Goal: Task Accomplishment & Management: Use online tool/utility

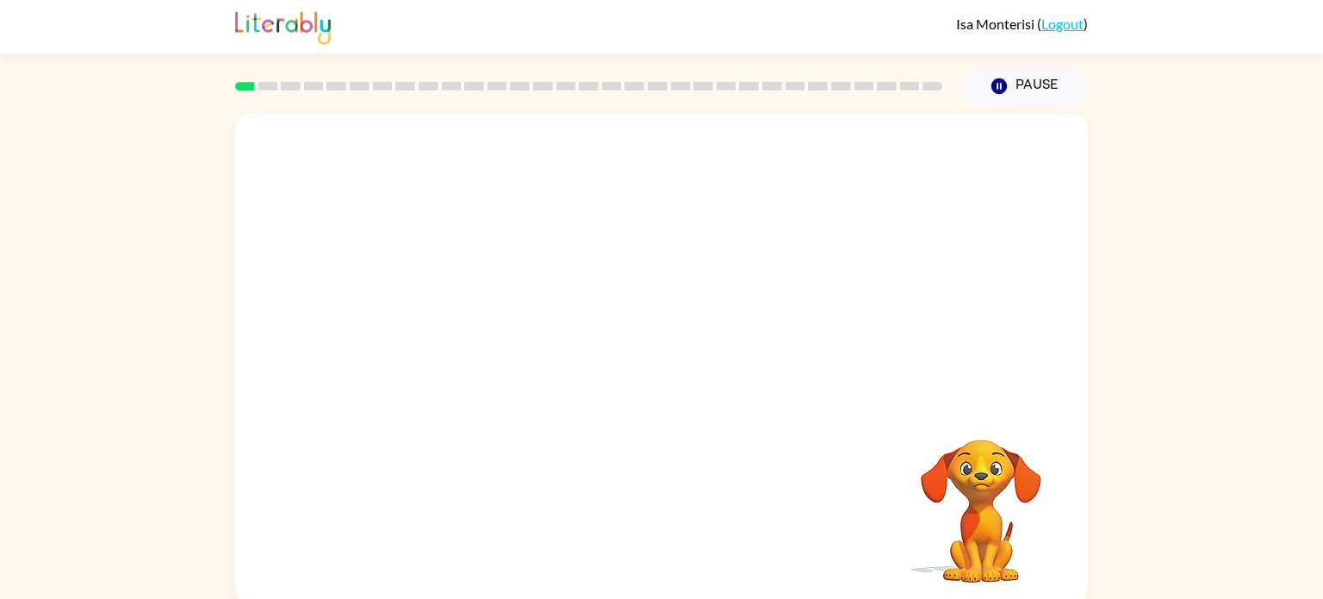
click at [614, 275] on video "Your browser must support playing .mp4 files to use Literably. Please try using…" at bounding box center [661, 258] width 853 height 289
click at [651, 363] on icon "button" at bounding box center [662, 368] width 30 height 30
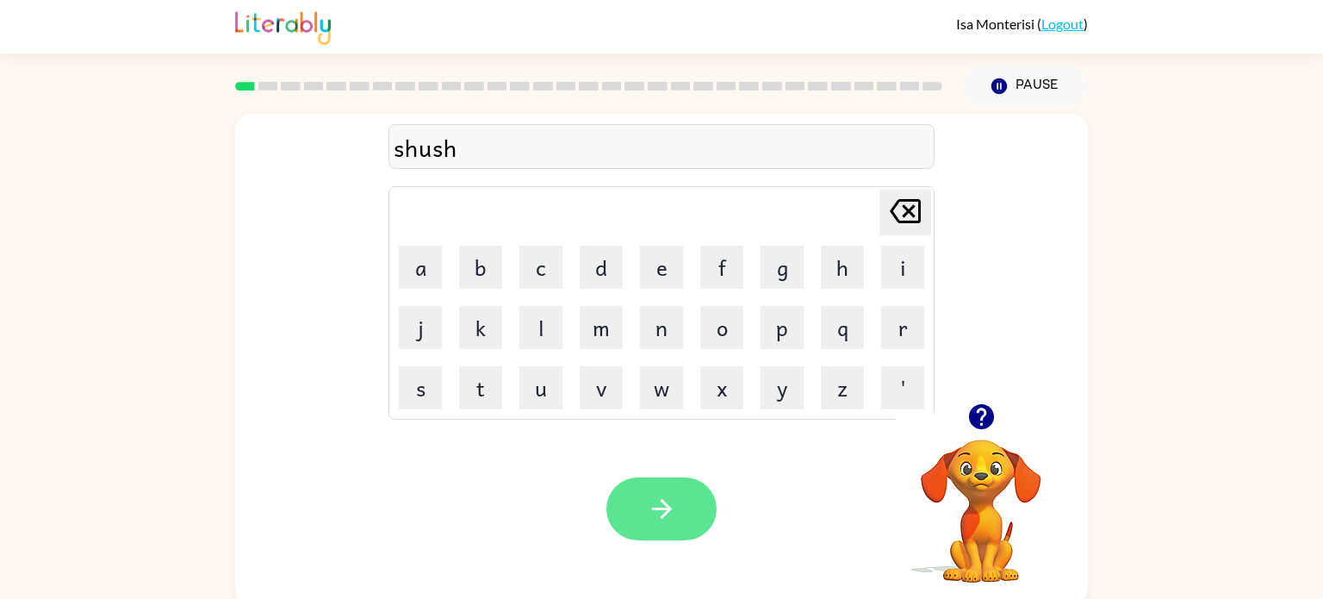
click at [662, 493] on icon "button" at bounding box center [662, 508] width 30 height 30
click at [653, 509] on icon "button" at bounding box center [661, 509] width 20 height 20
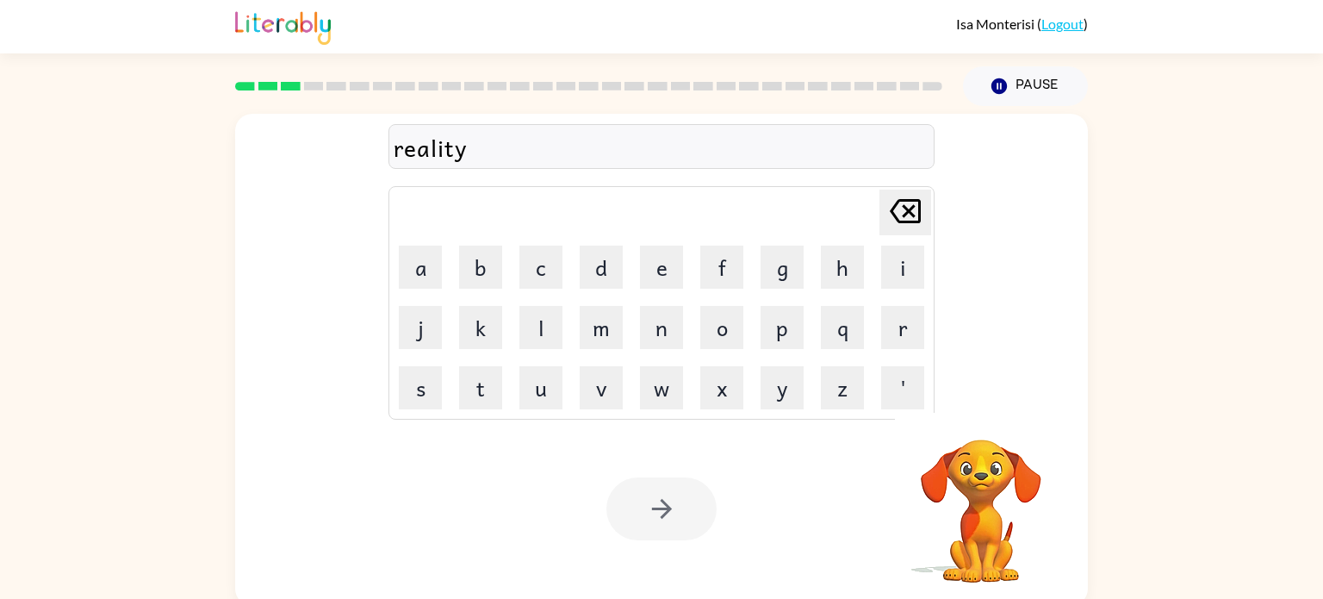
click at [647, 504] on div at bounding box center [661, 508] width 110 height 63
click at [647, 504] on icon "button" at bounding box center [662, 508] width 30 height 30
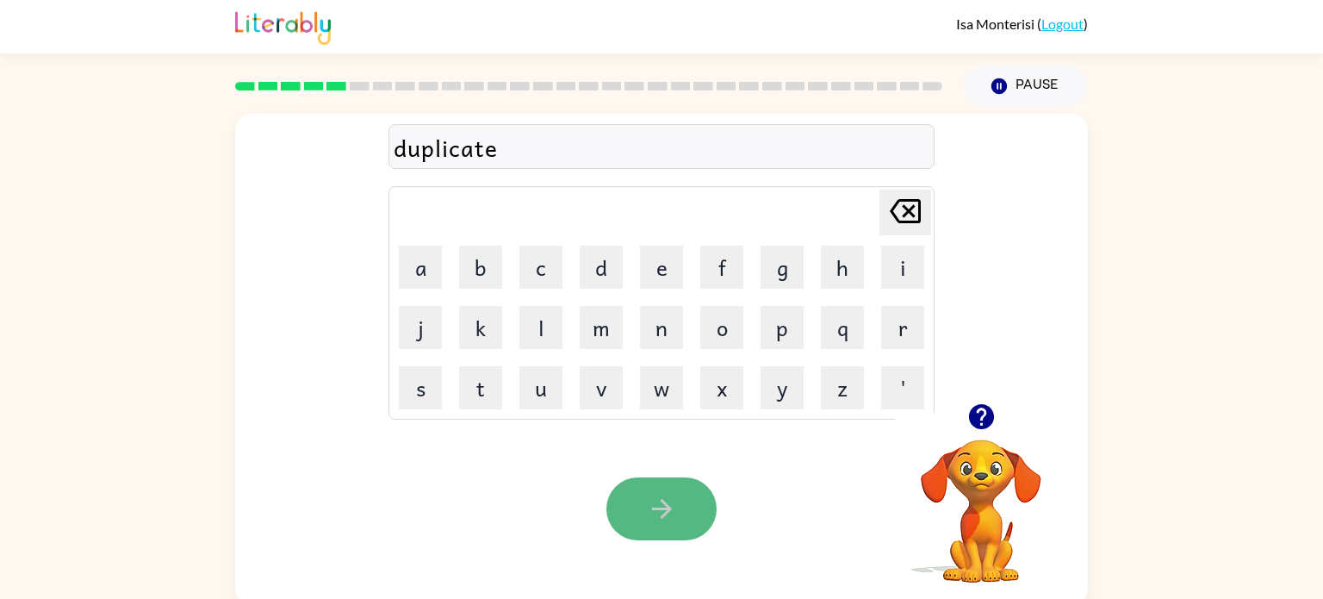
click at [647, 525] on button "button" at bounding box center [661, 508] width 110 height 63
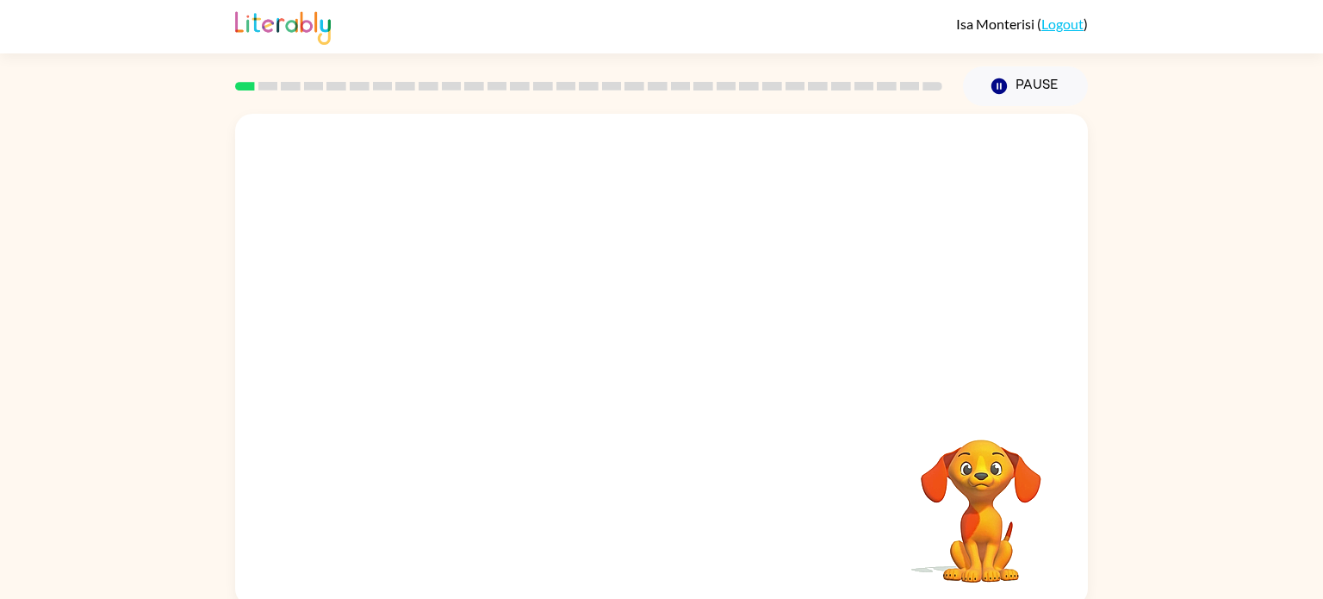
click at [462, 319] on video "Your browser must support playing .mp4 files to use Literably. Please try using…" at bounding box center [661, 258] width 853 height 289
click at [459, 324] on video "Your browser must support playing .mp4 files to use Literably. Please try using…" at bounding box center [661, 258] width 853 height 289
drag, startPoint x: 469, startPoint y: 324, endPoint x: 568, endPoint y: 257, distance: 119.0
click at [568, 257] on video "Your browser must support playing .mp4 files to use Literably. Please try using…" at bounding box center [661, 258] width 853 height 289
click at [677, 364] on div at bounding box center [661, 368] width 110 height 63
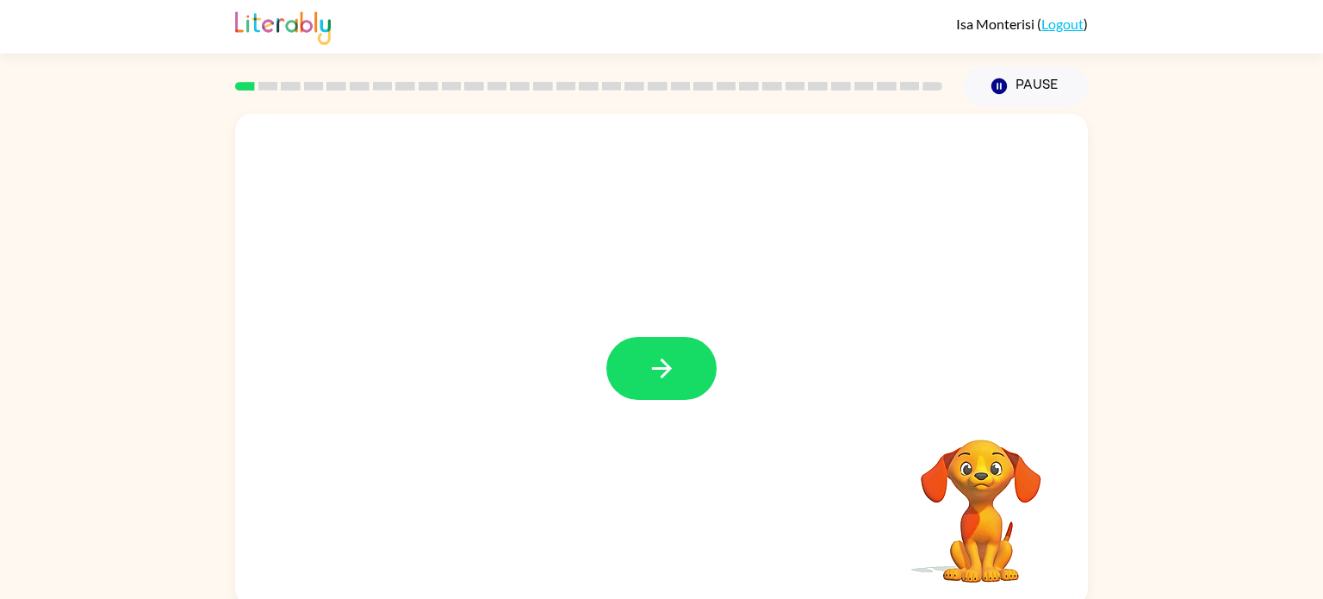
click at [677, 364] on button "button" at bounding box center [661, 368] width 110 height 63
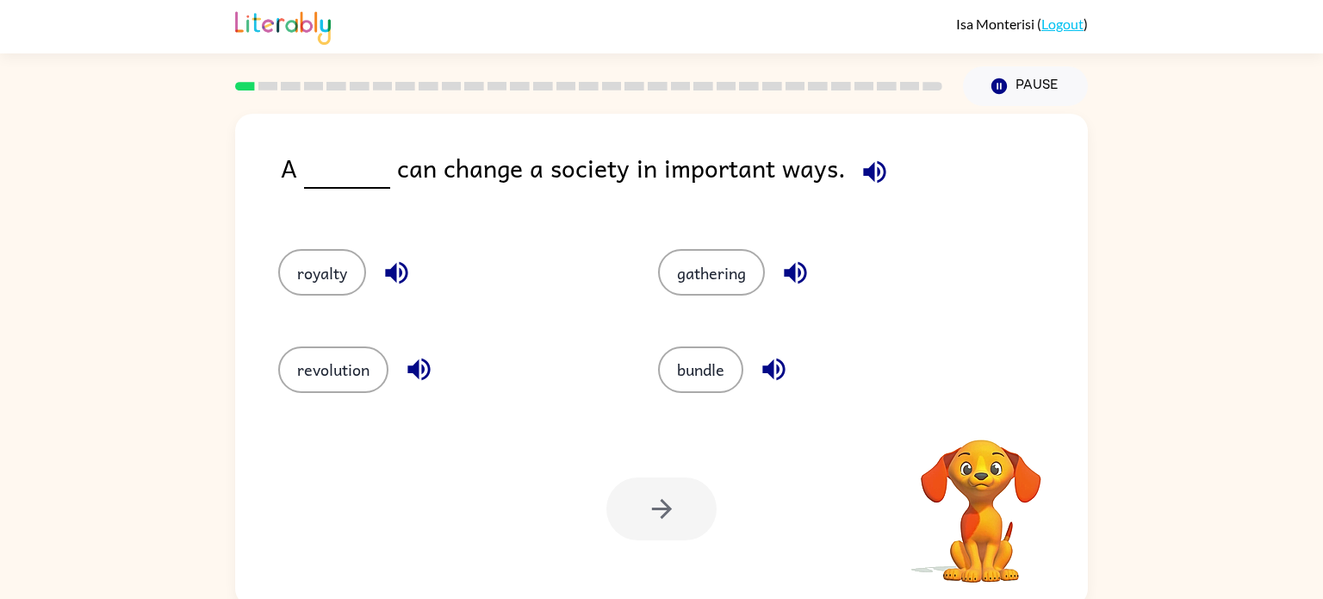
click at [677, 364] on button "bundle" at bounding box center [700, 369] width 85 height 47
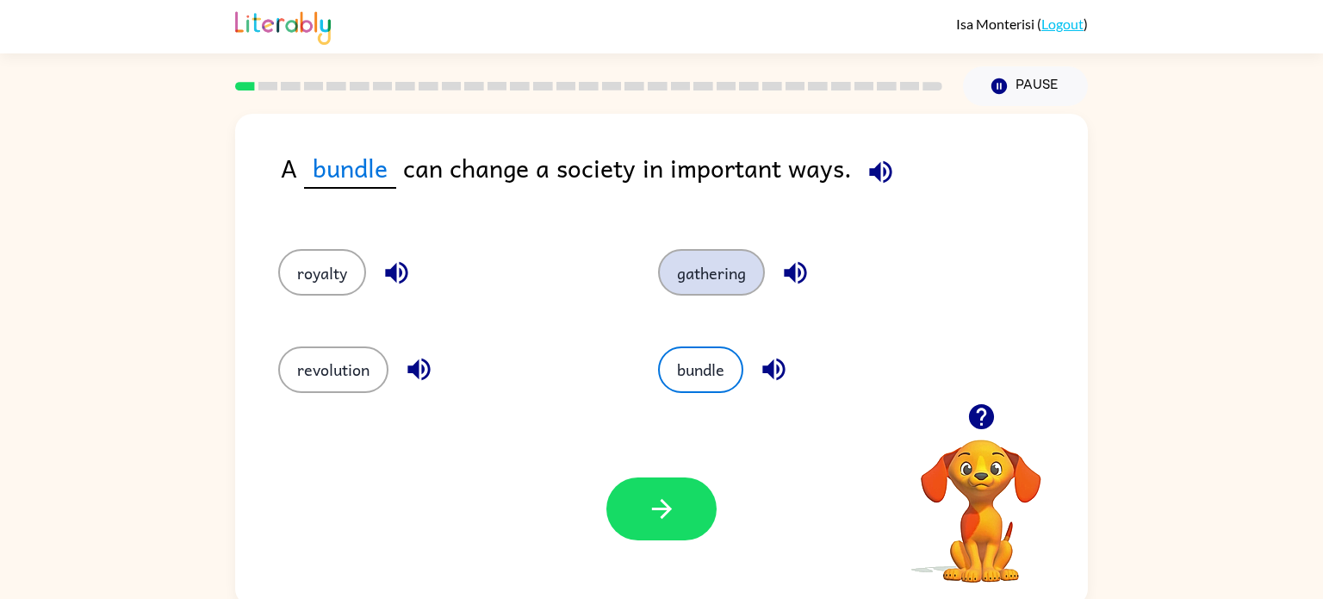
click at [723, 269] on button "gathering" at bounding box center [711, 272] width 107 height 47
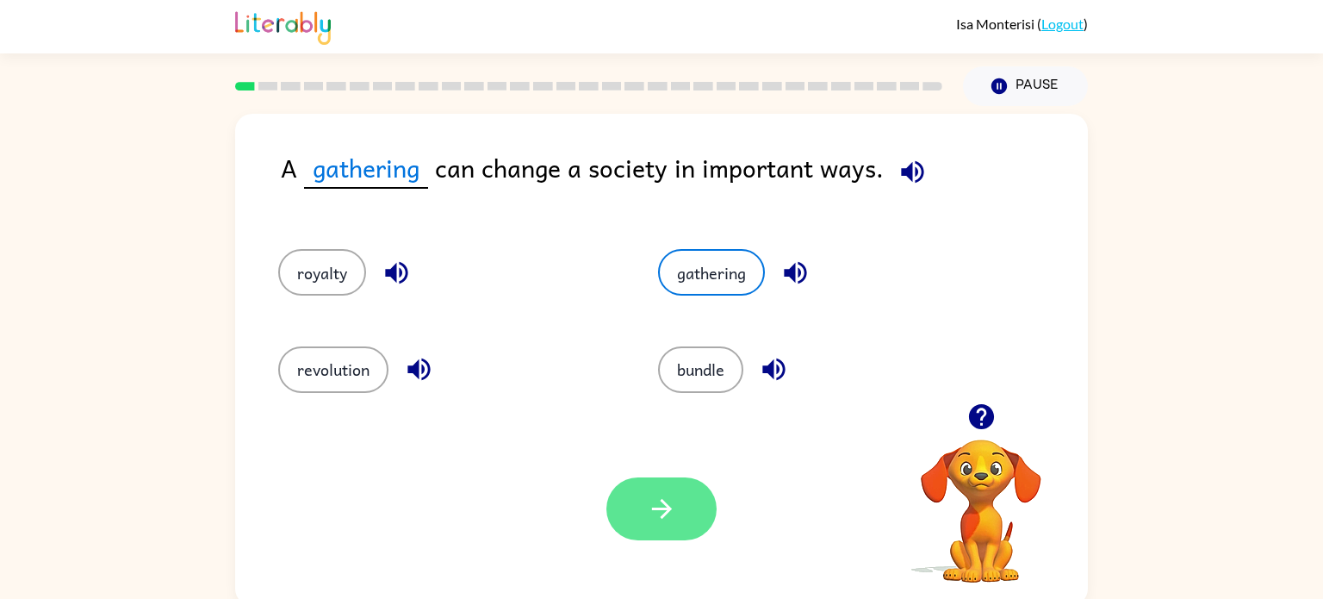
click at [655, 524] on button "button" at bounding box center [661, 508] width 110 height 63
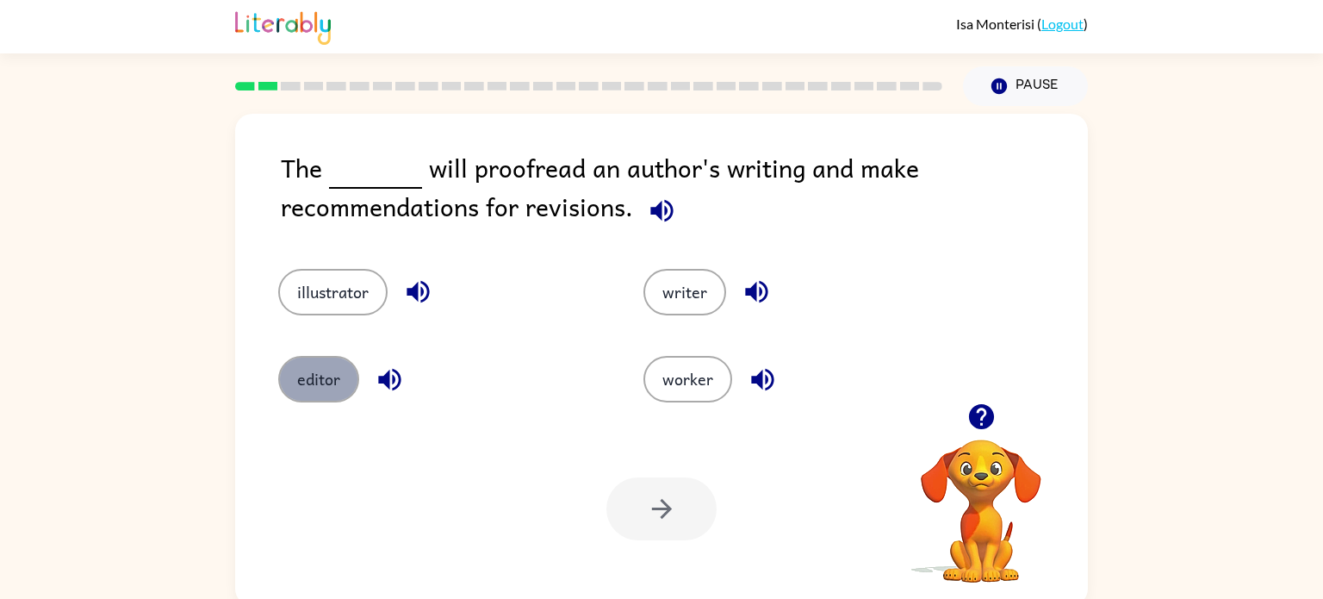
click at [313, 380] on button "editor" at bounding box center [318, 379] width 81 height 47
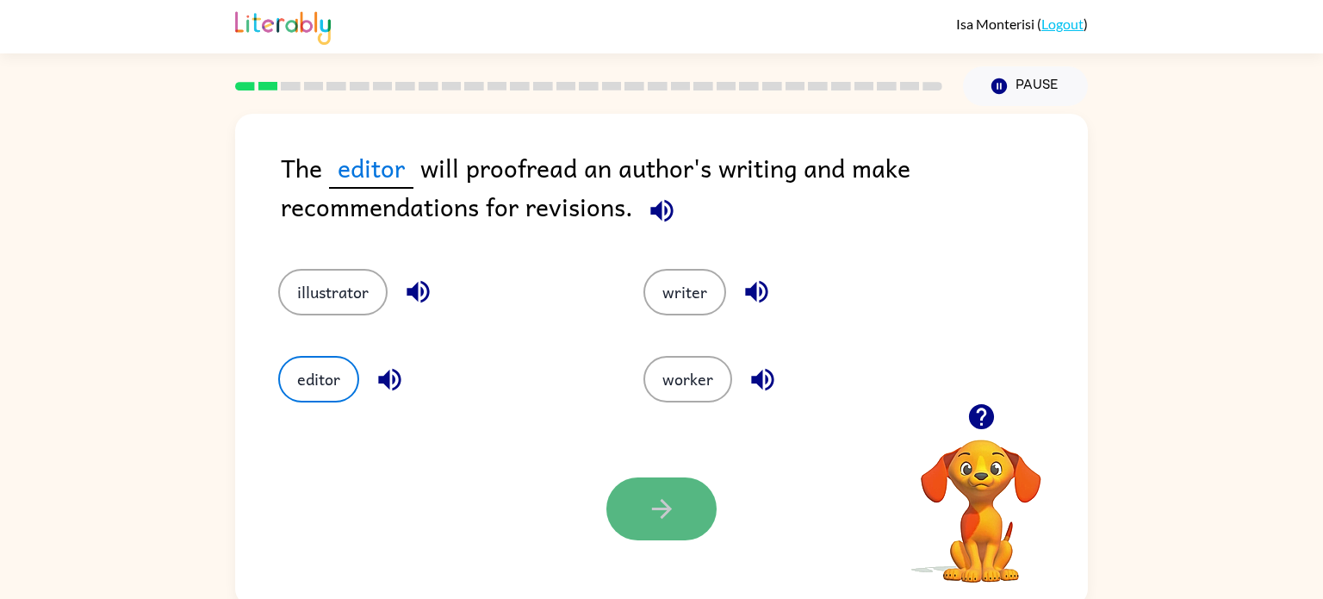
click at [648, 506] on icon "button" at bounding box center [662, 508] width 30 height 30
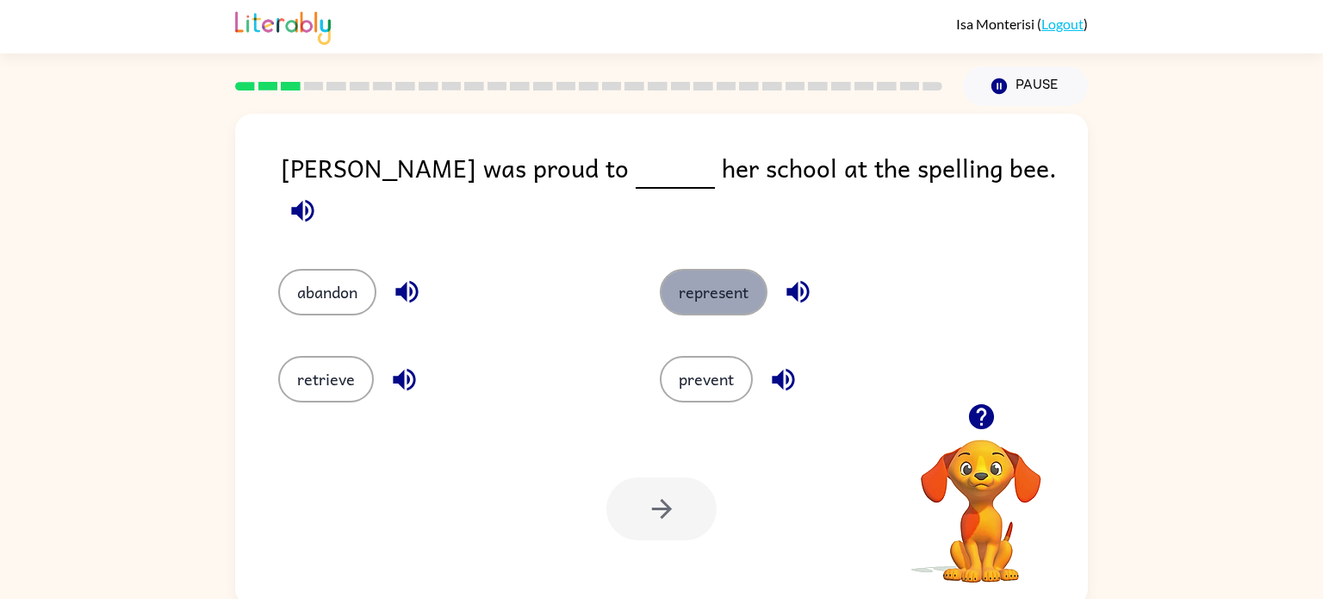
click at [706, 275] on button "represent" at bounding box center [714, 292] width 108 height 47
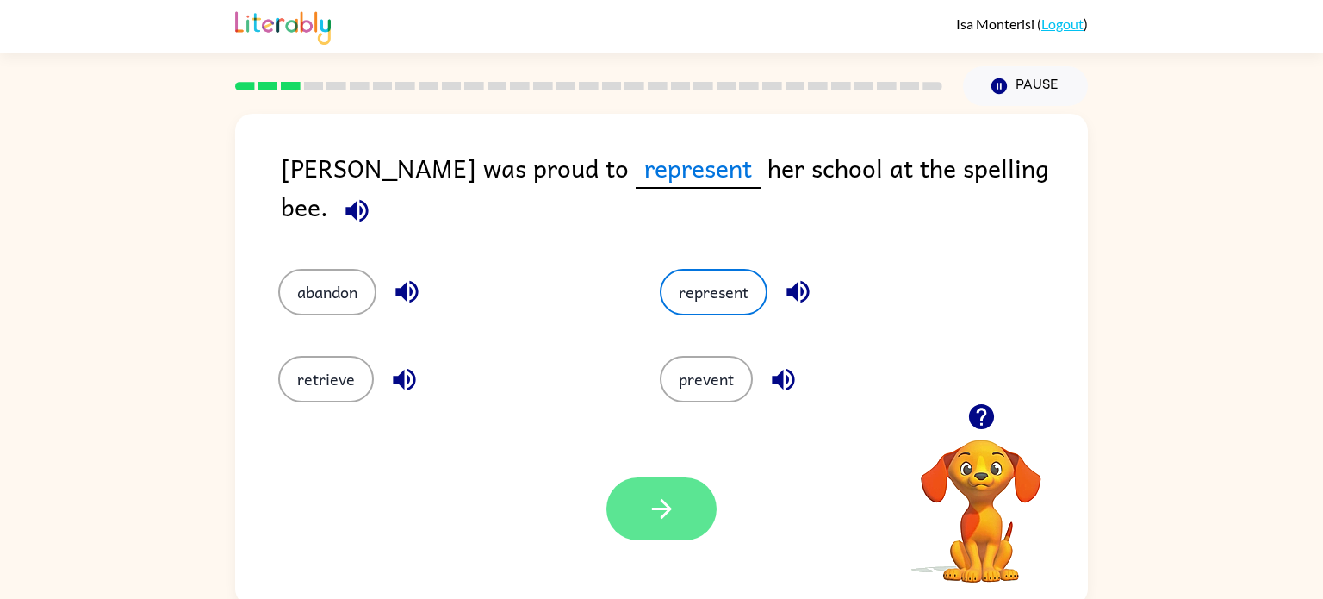
click at [668, 499] on icon "button" at bounding box center [662, 508] width 30 height 30
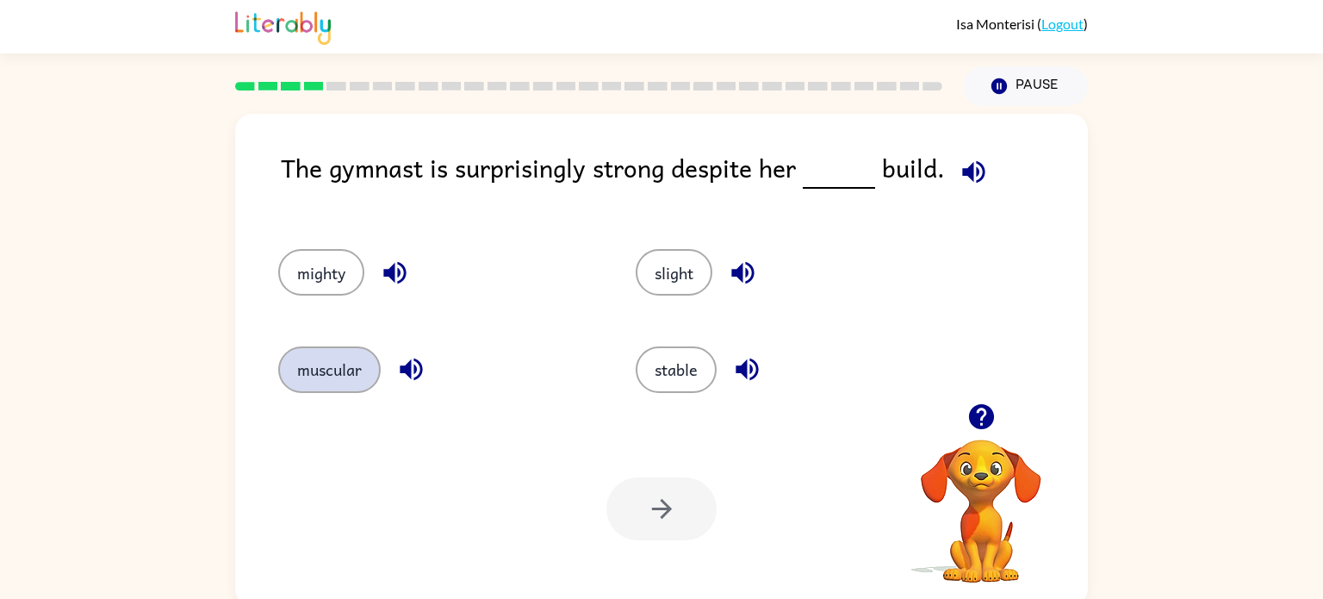
click at [295, 372] on button "muscular" at bounding box center [329, 369] width 102 height 47
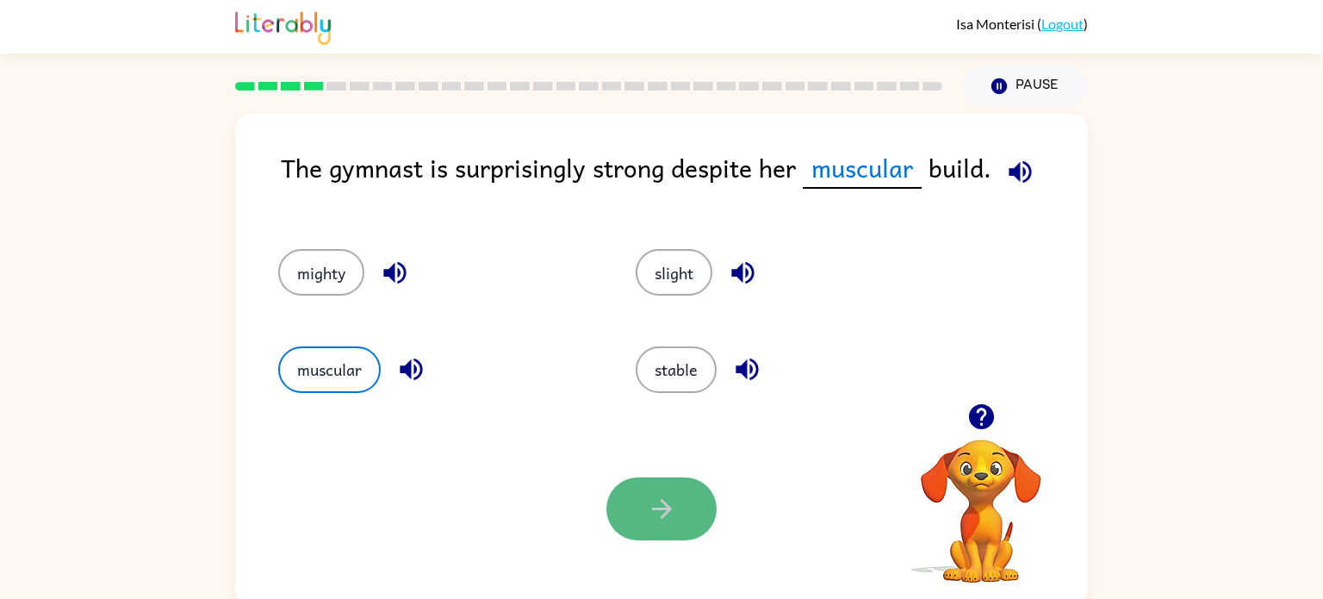
click at [658, 508] on icon "button" at bounding box center [661, 509] width 20 height 20
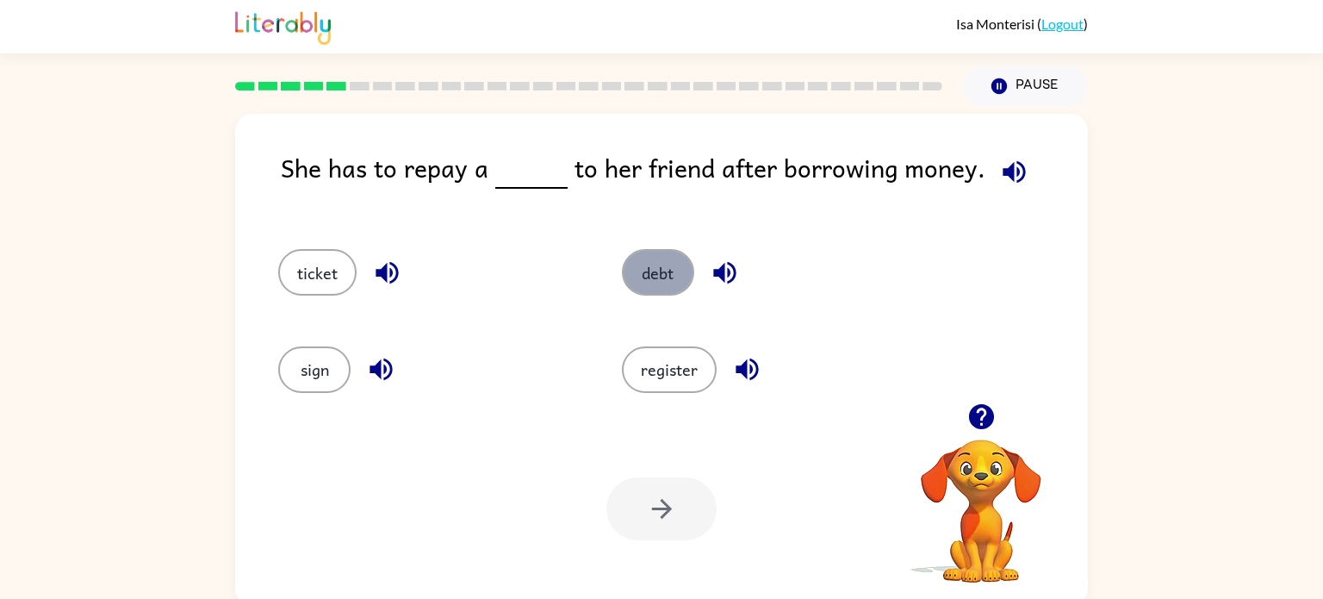
click at [652, 264] on button "debt" at bounding box center [658, 272] width 72 height 47
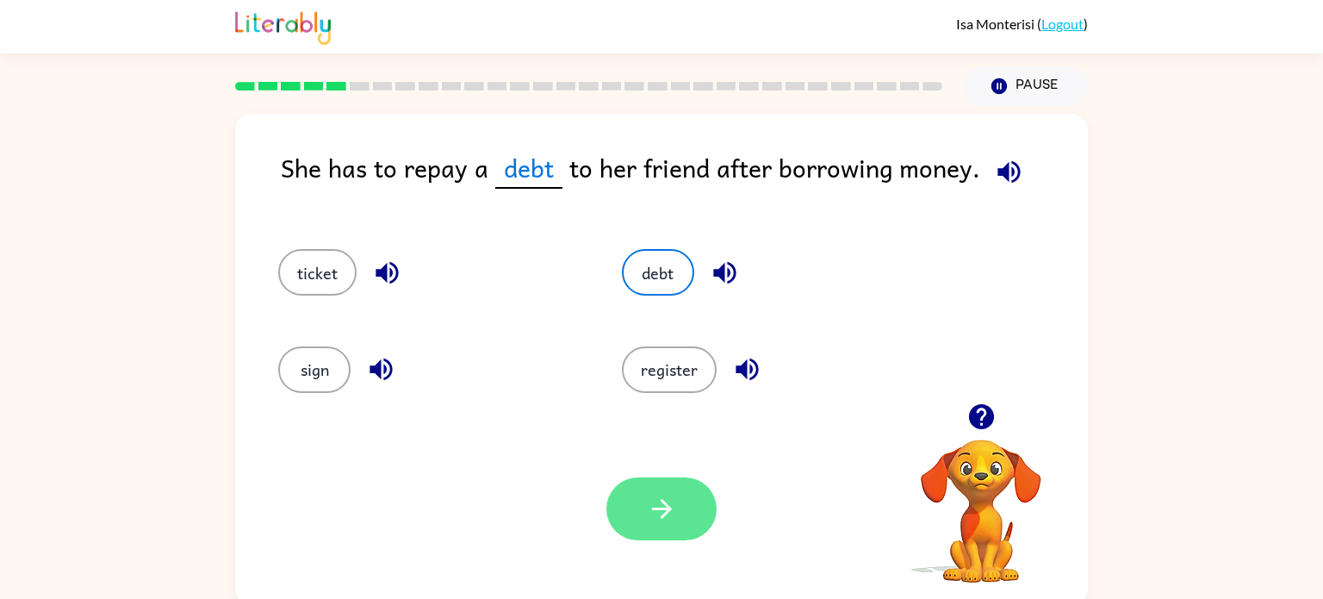
click at [672, 493] on icon "button" at bounding box center [662, 508] width 30 height 30
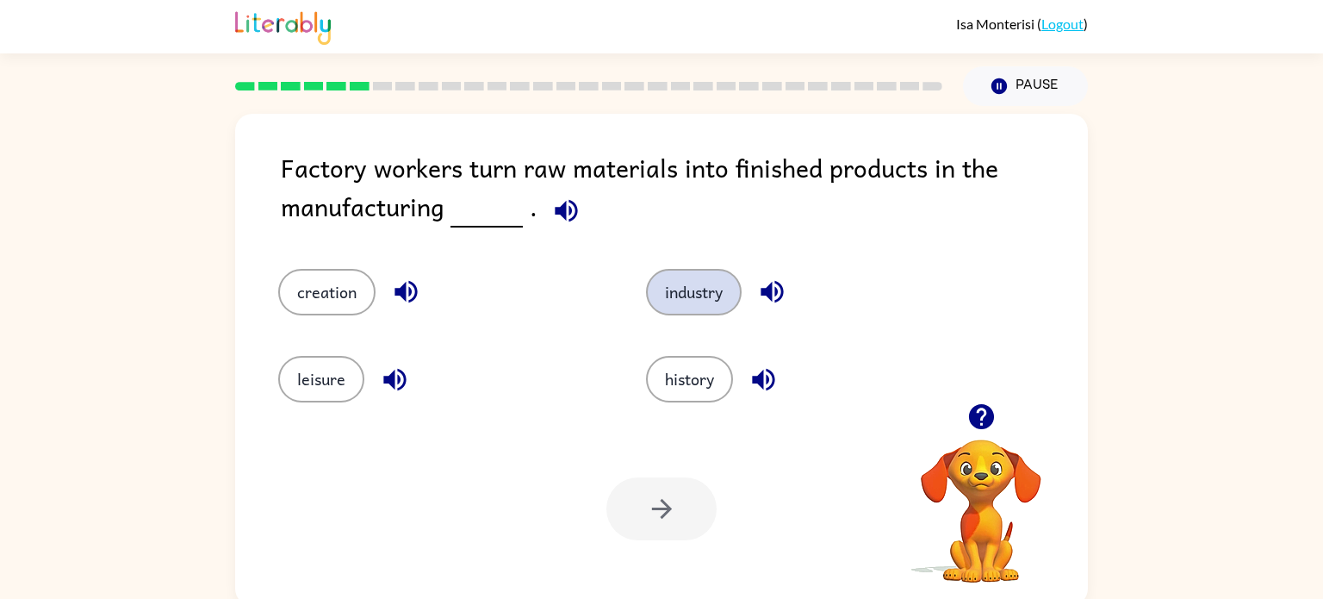
click at [712, 295] on button "industry" at bounding box center [694, 292] width 96 height 47
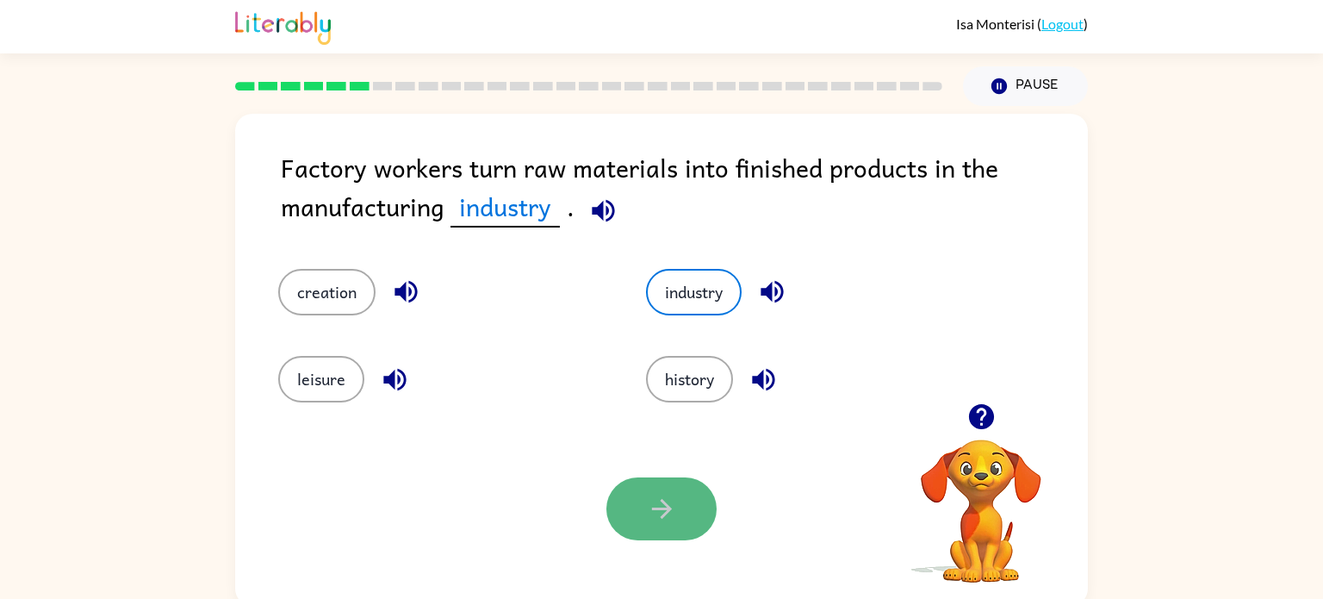
click at [654, 505] on icon "button" at bounding box center [662, 508] width 30 height 30
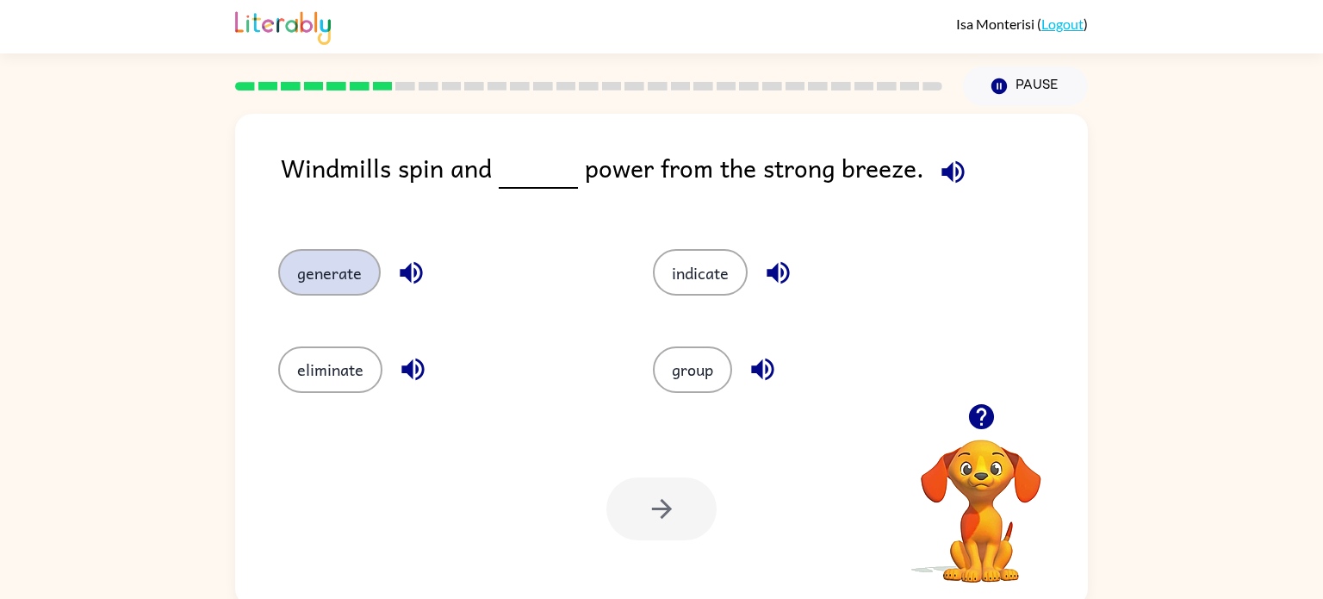
click at [298, 264] on button "generate" at bounding box center [329, 272] width 102 height 47
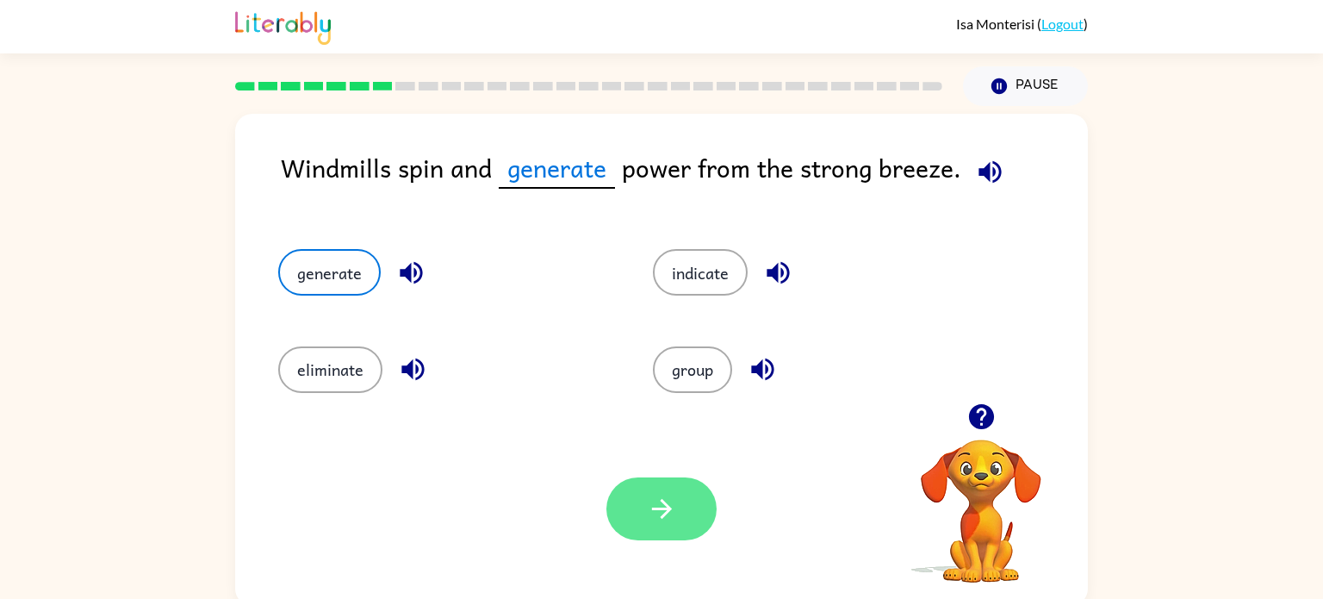
click at [672, 517] on icon "button" at bounding box center [662, 508] width 30 height 30
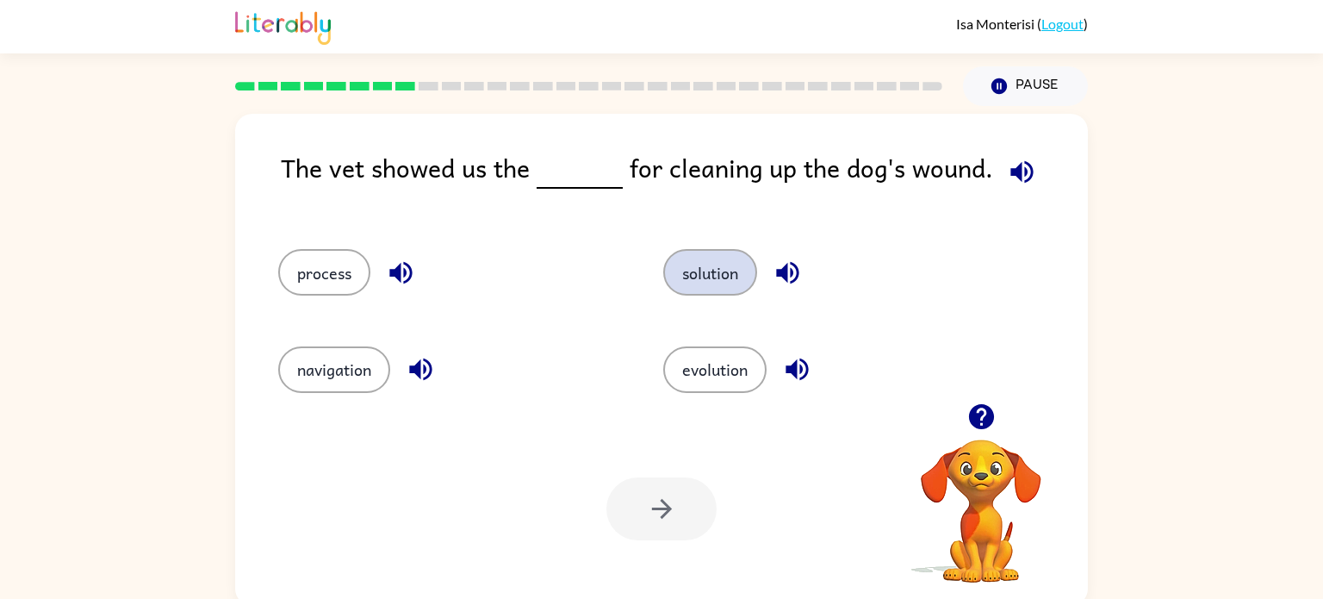
click at [699, 281] on button "solution" at bounding box center [710, 272] width 94 height 47
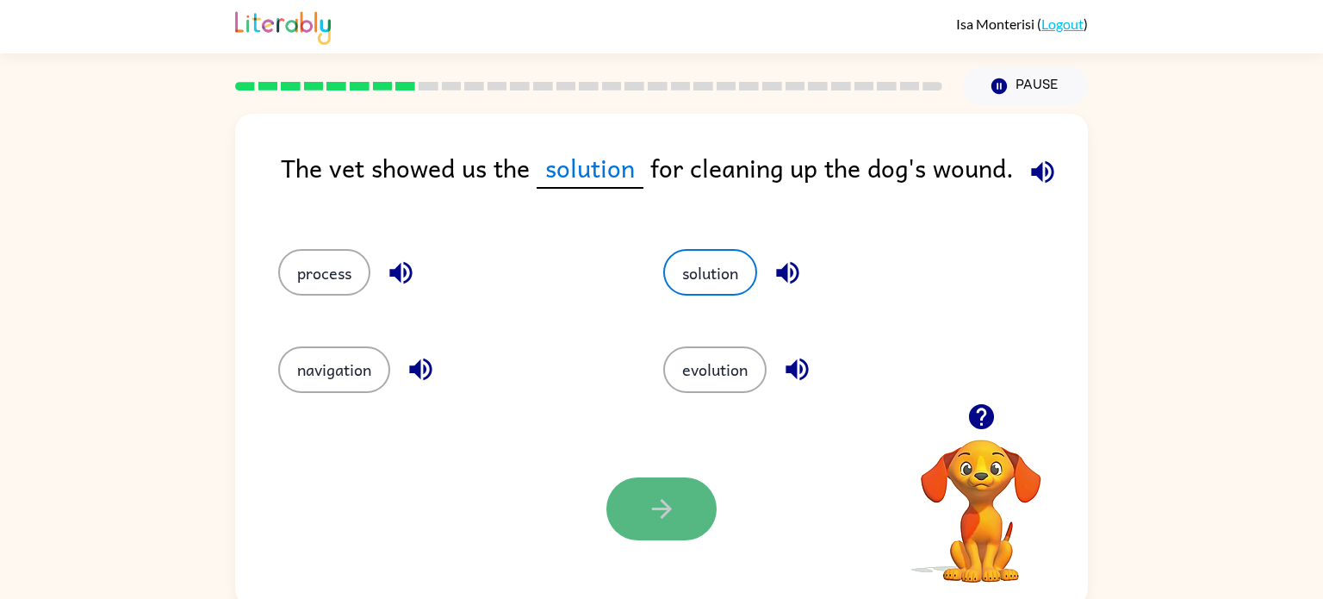
click at [664, 495] on icon "button" at bounding box center [662, 508] width 30 height 30
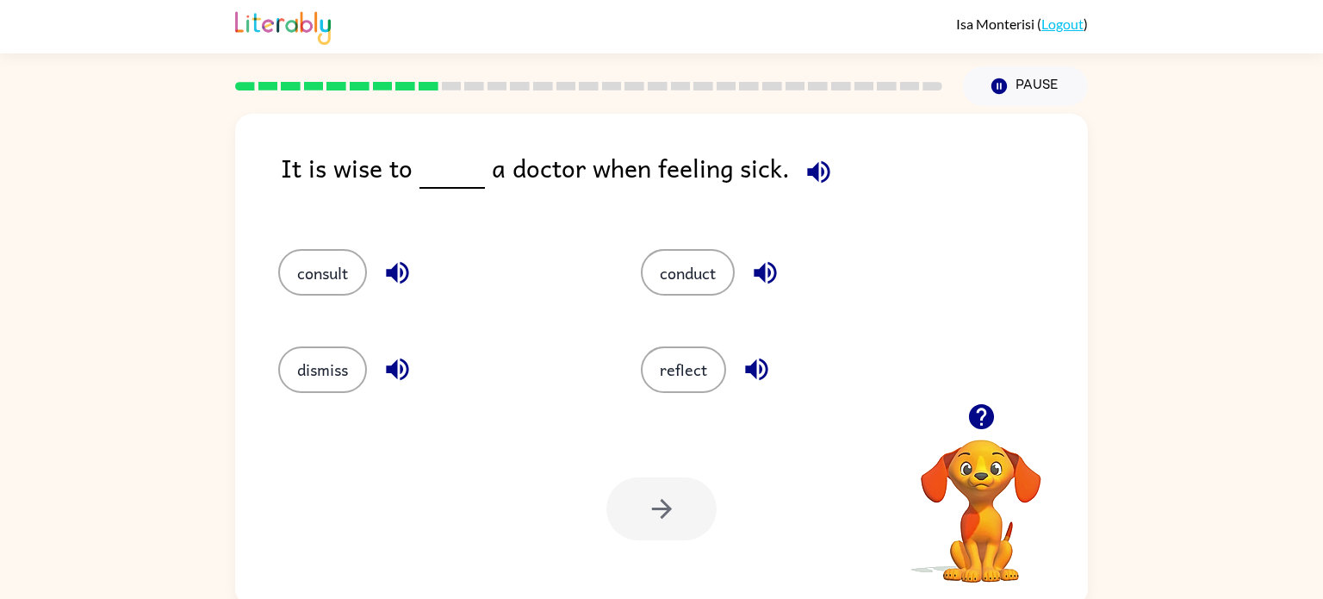
click at [773, 284] on icon "button" at bounding box center [765, 273] width 30 height 30
click at [660, 277] on button "conduct" at bounding box center [688, 272] width 94 height 47
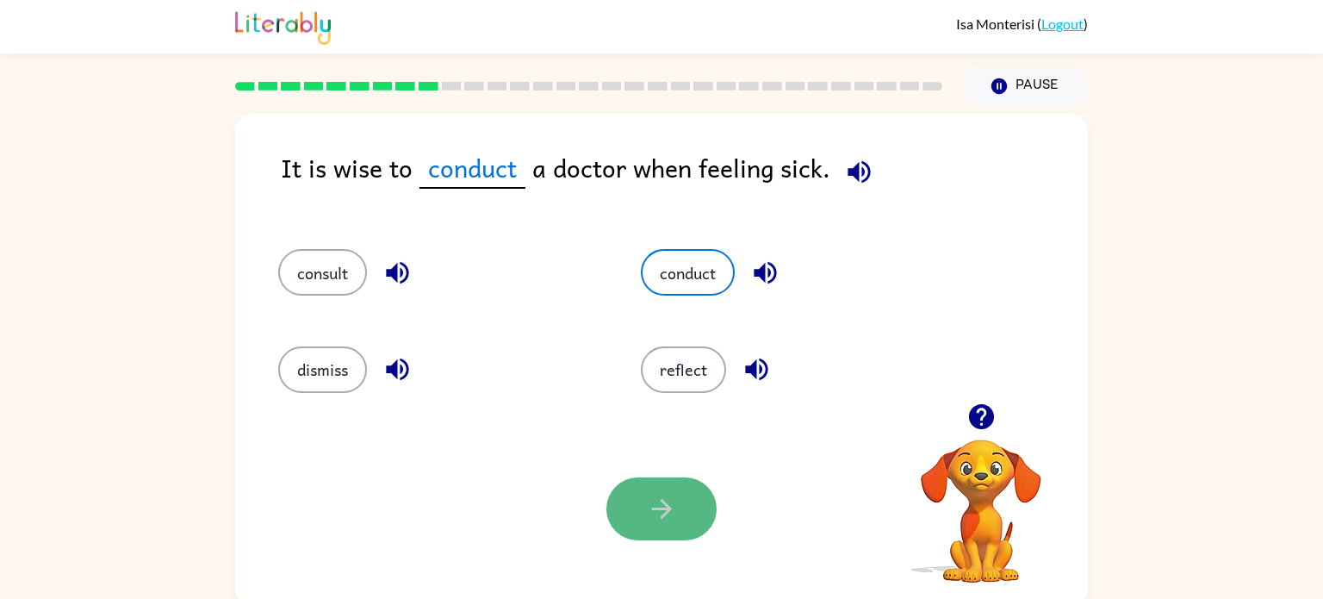
click at [661, 488] on button "button" at bounding box center [661, 508] width 110 height 63
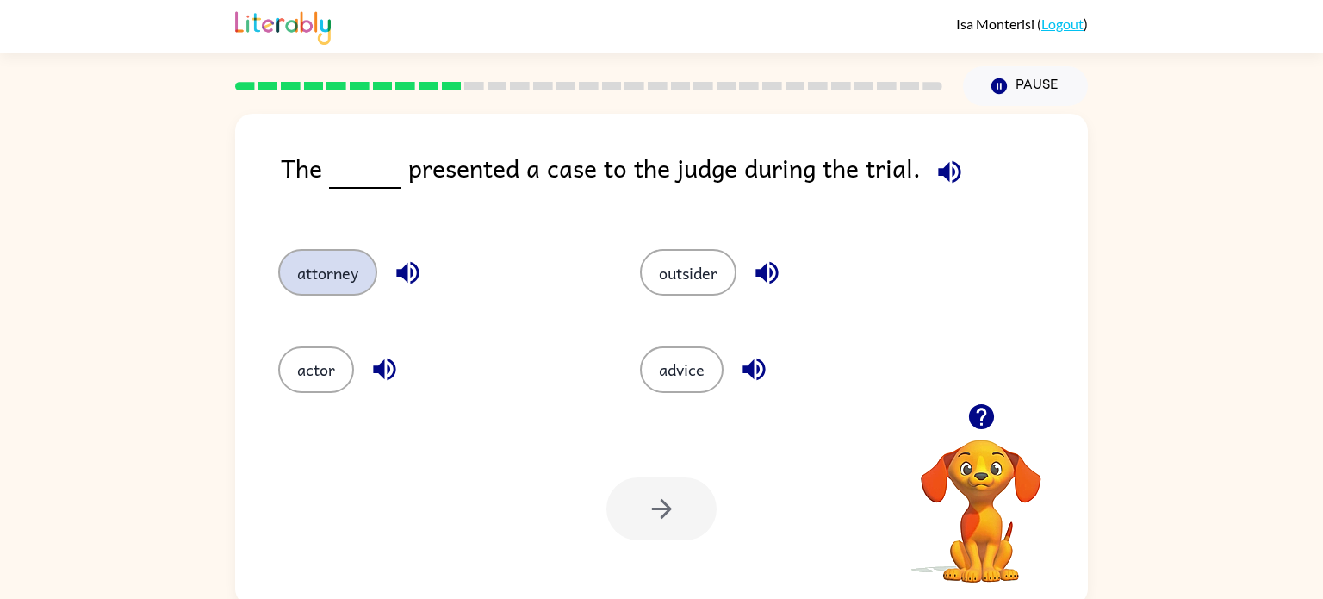
click at [339, 272] on button "attorney" at bounding box center [327, 272] width 99 height 47
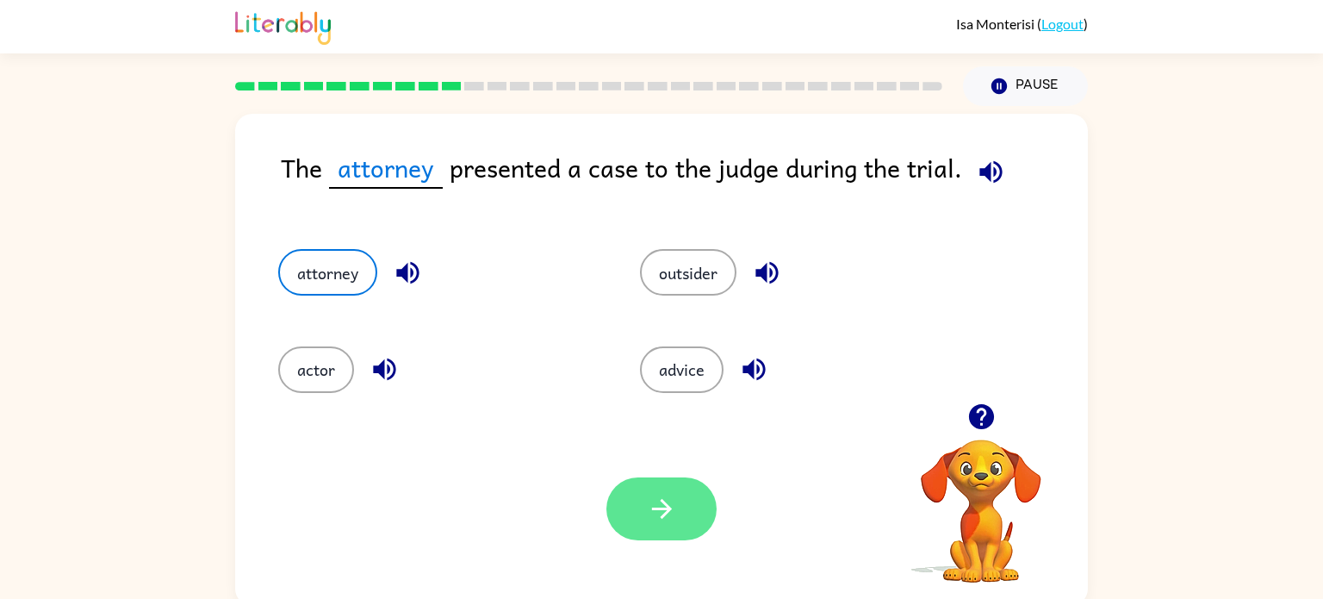
click at [610, 494] on button "button" at bounding box center [661, 508] width 110 height 63
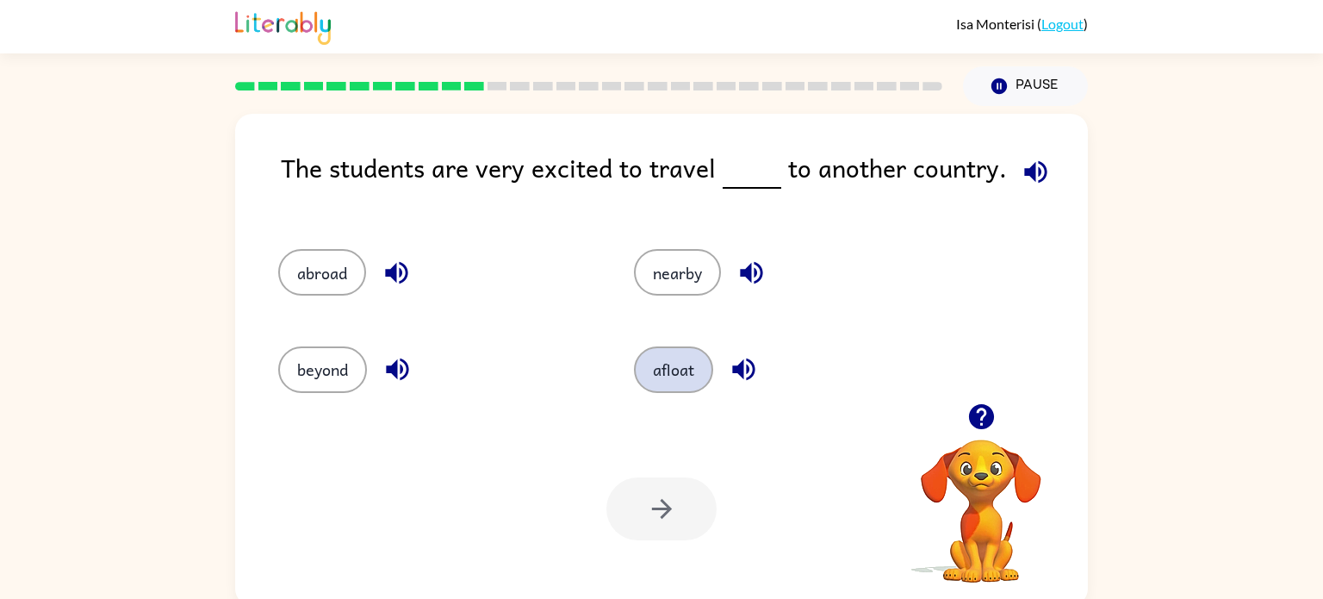
click at [651, 371] on button "afloat" at bounding box center [673, 369] width 79 height 47
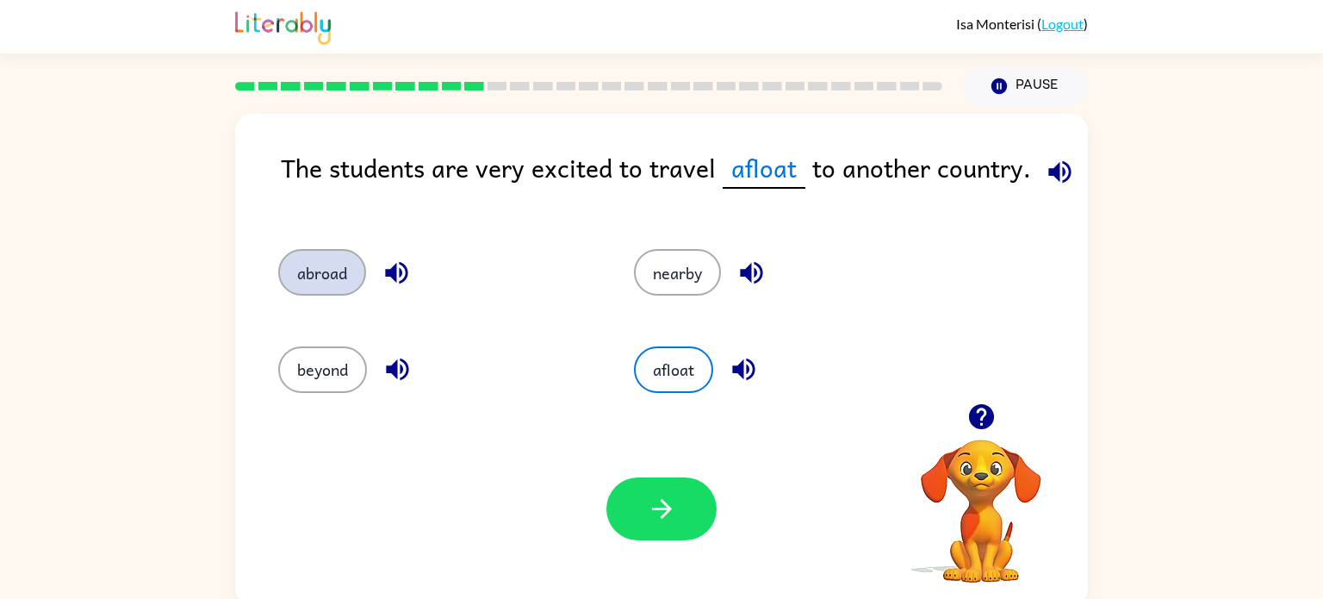
click at [322, 258] on button "abroad" at bounding box center [322, 272] width 88 height 47
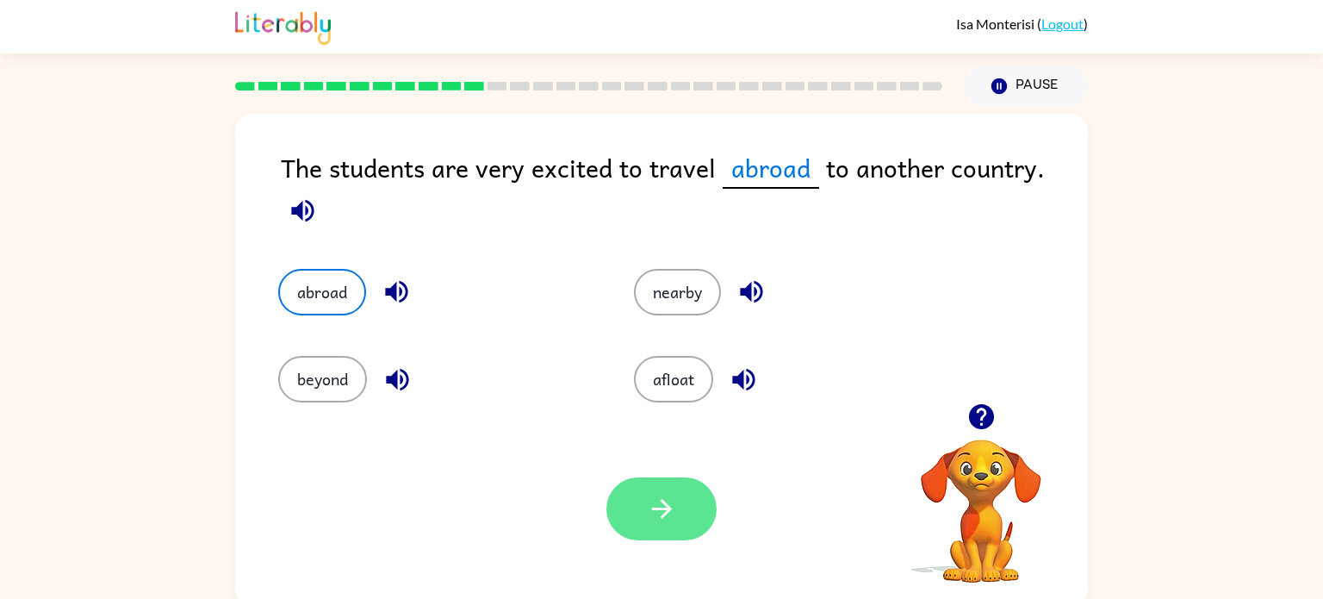
click at [667, 522] on icon "button" at bounding box center [662, 508] width 30 height 30
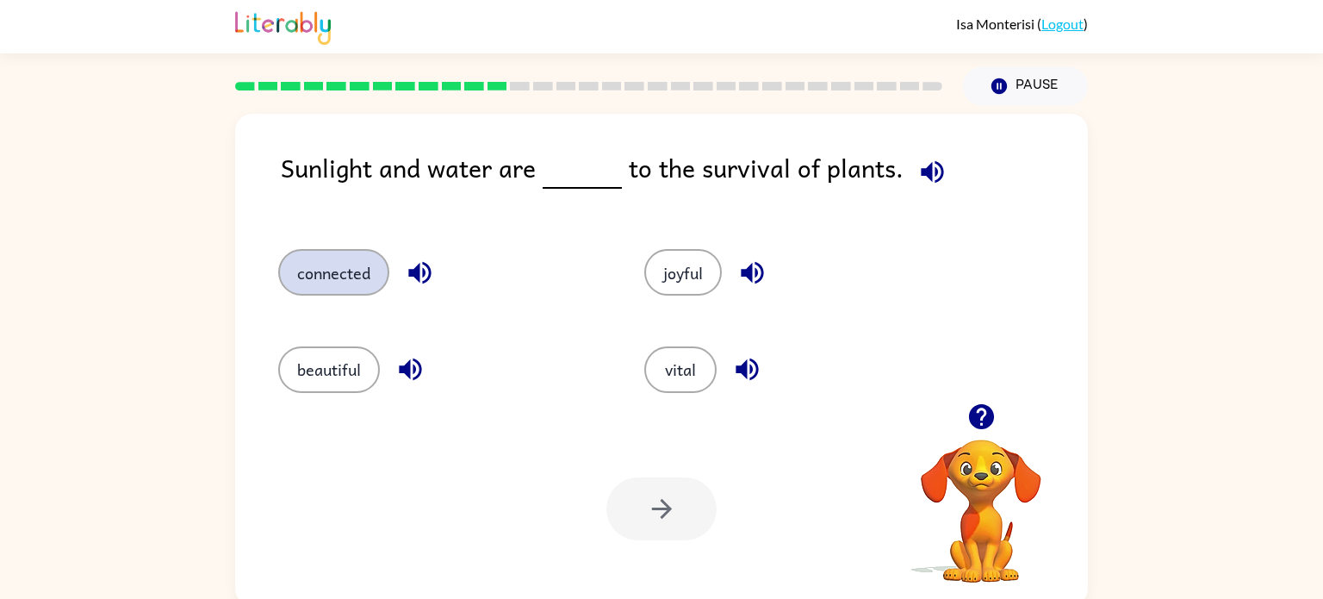
click at [344, 263] on button "connected" at bounding box center [333, 272] width 111 height 47
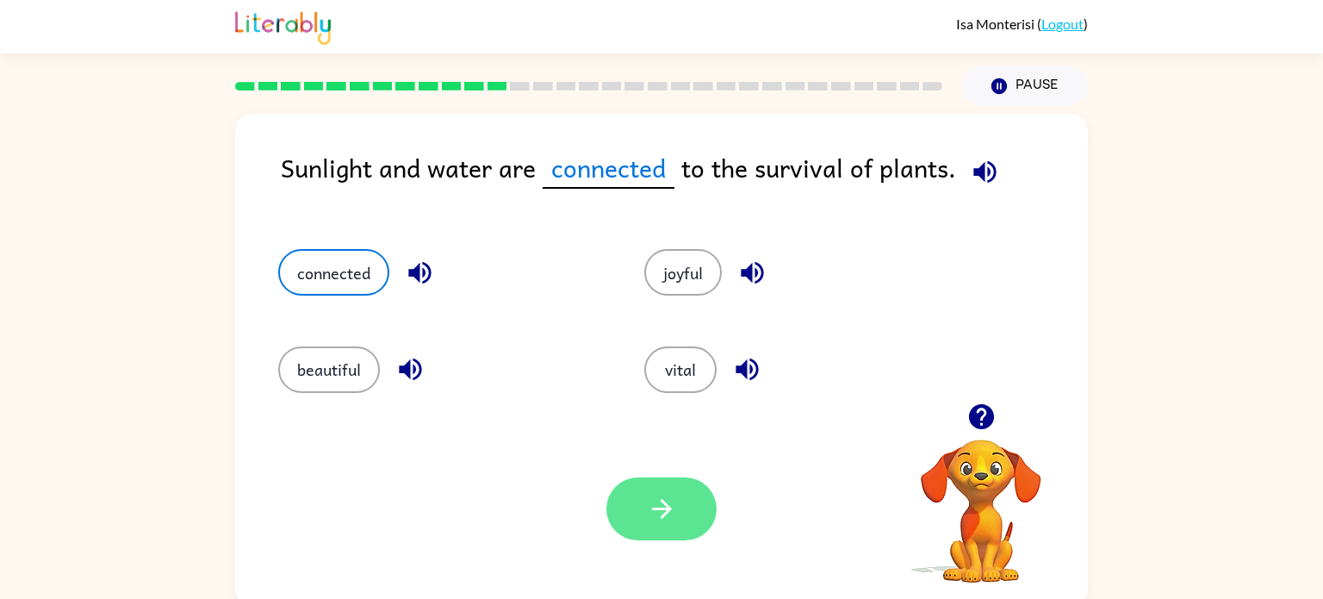
click at [669, 509] on icon "button" at bounding box center [661, 509] width 20 height 20
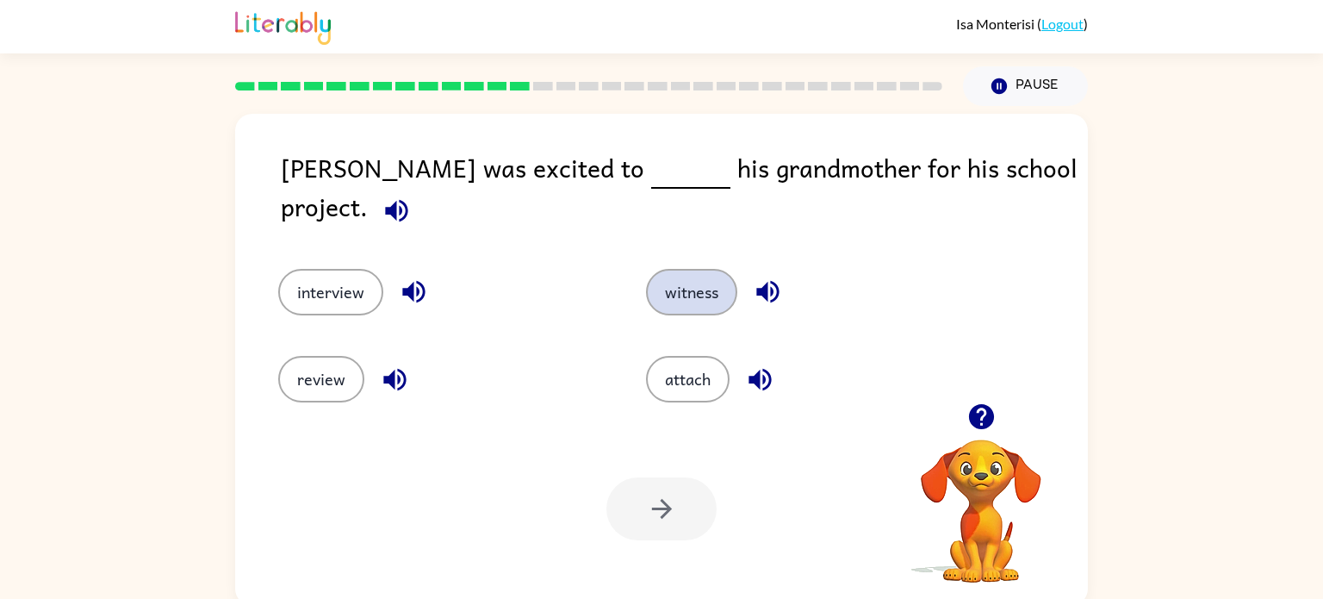
click at [678, 273] on button "witness" at bounding box center [691, 292] width 91 height 47
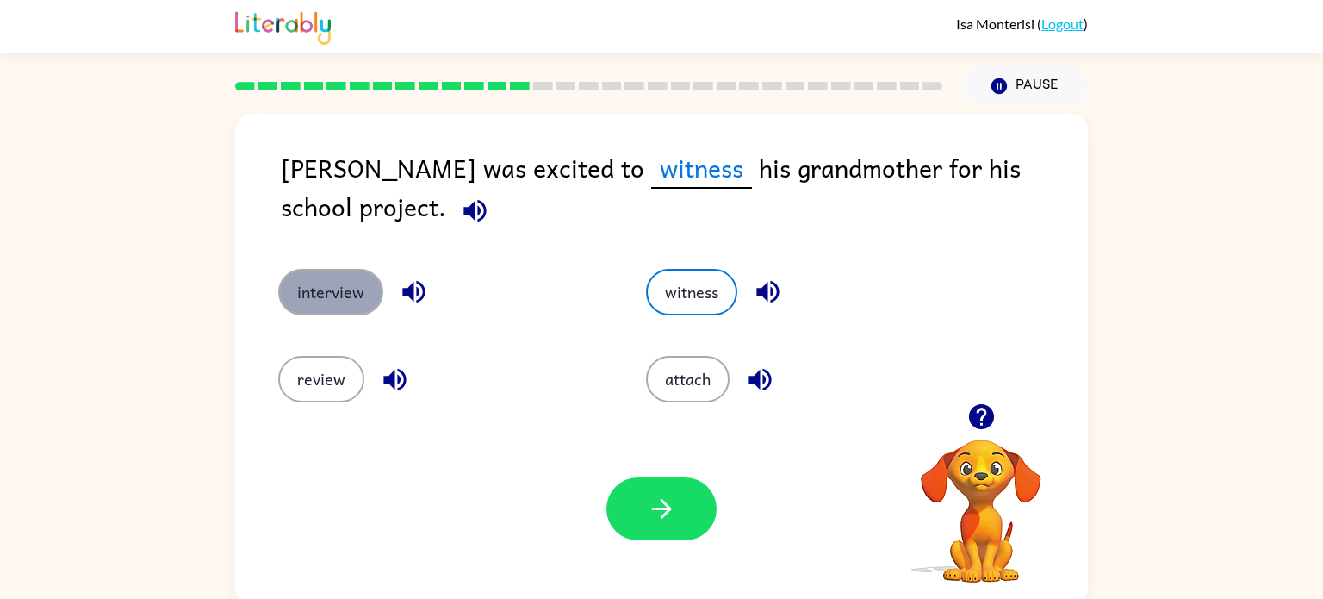
click at [346, 292] on button "interview" at bounding box center [330, 292] width 105 height 47
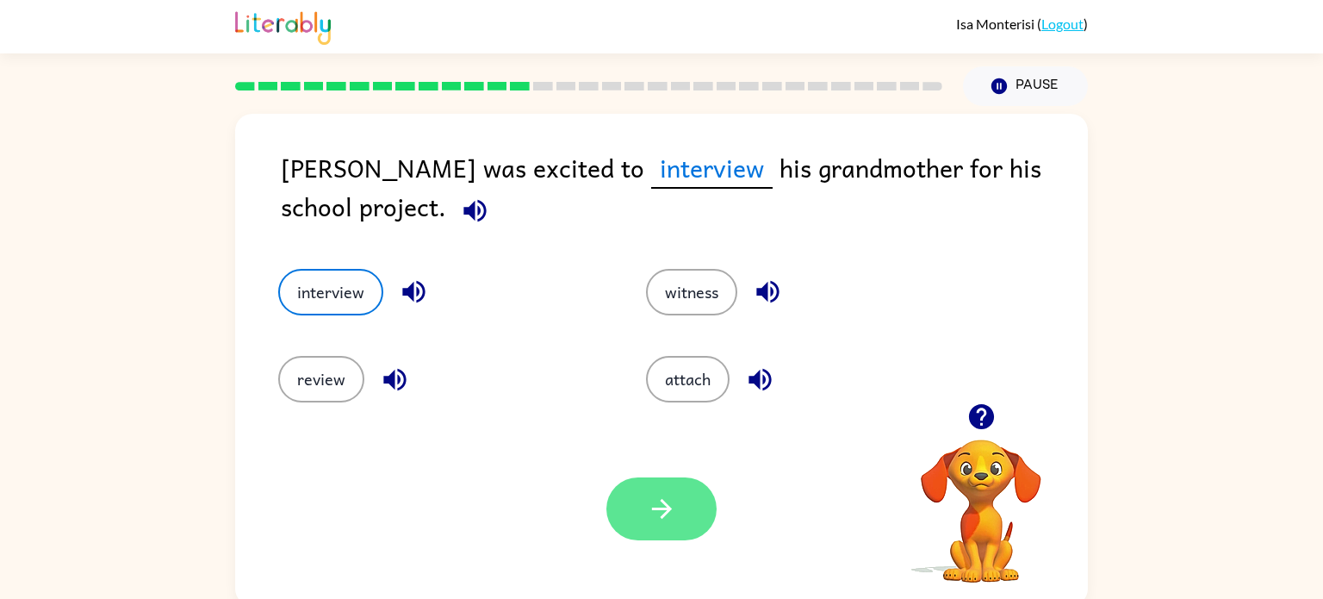
click at [671, 506] on icon "button" at bounding box center [662, 508] width 30 height 30
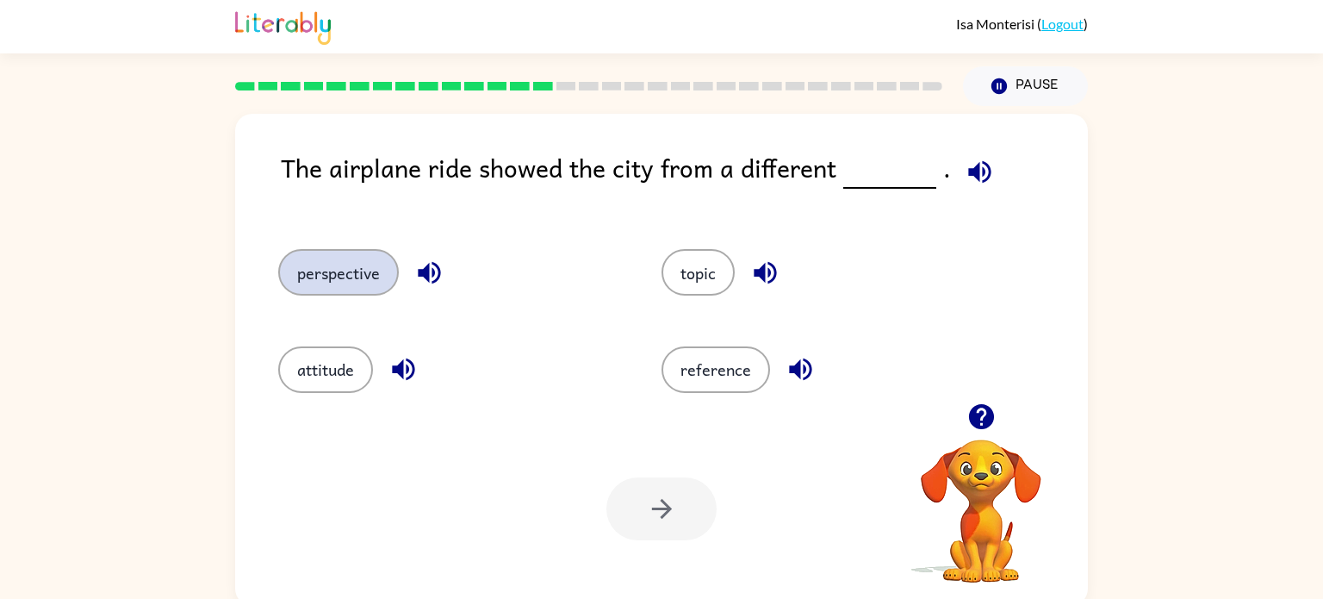
click at [334, 280] on button "perspective" at bounding box center [338, 272] width 121 height 47
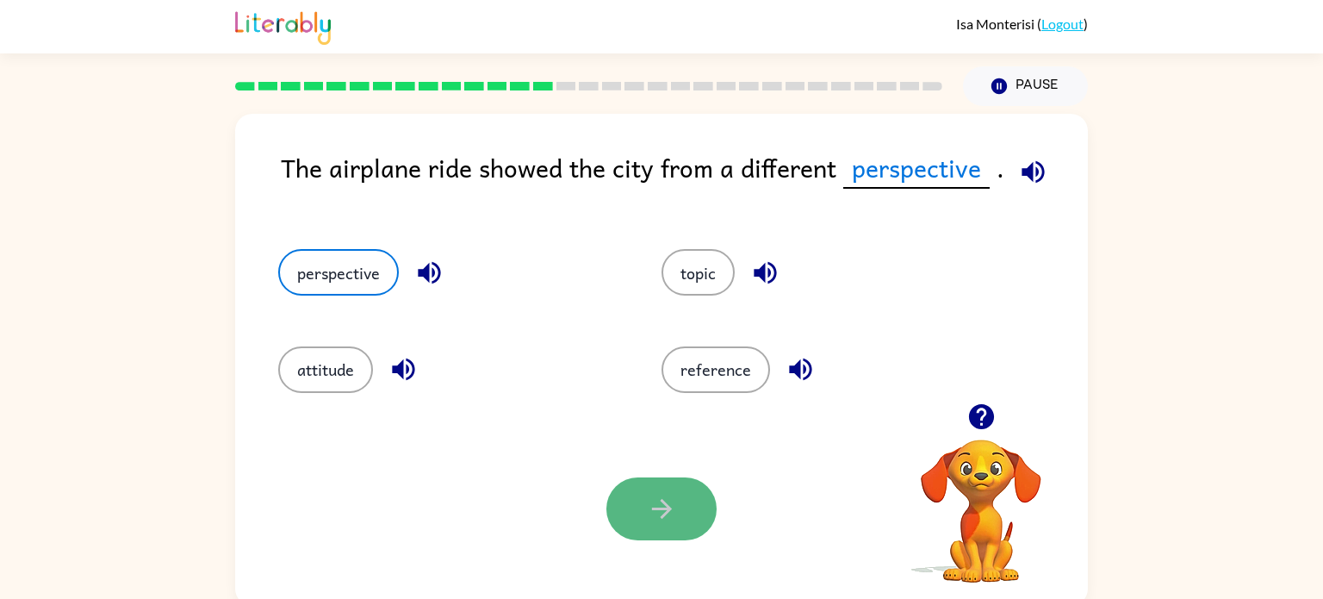
click at [647, 510] on icon "button" at bounding box center [662, 508] width 30 height 30
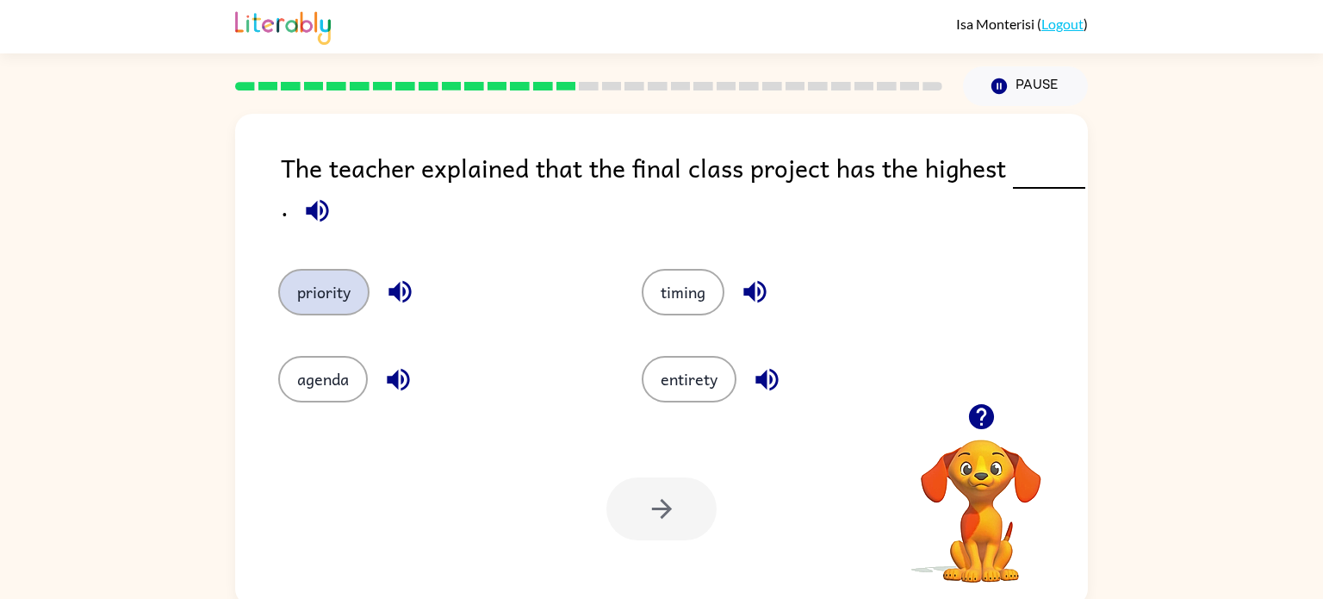
click at [324, 295] on button "priority" at bounding box center [323, 292] width 91 height 47
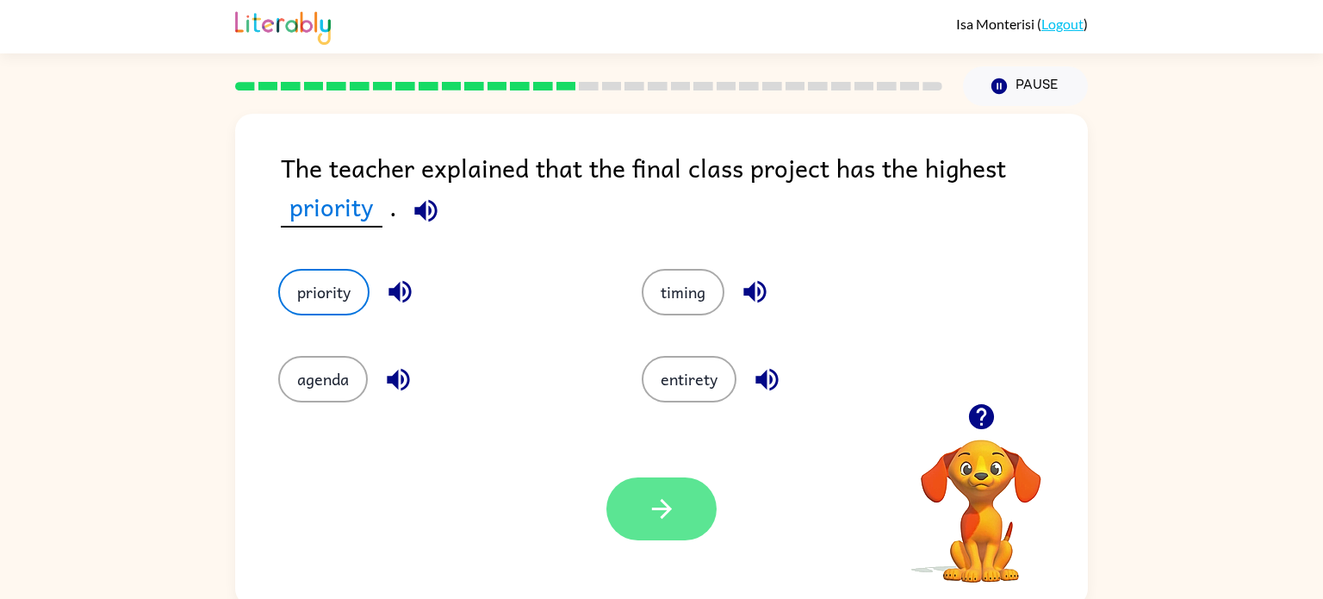
click at [648, 513] on icon "button" at bounding box center [662, 508] width 30 height 30
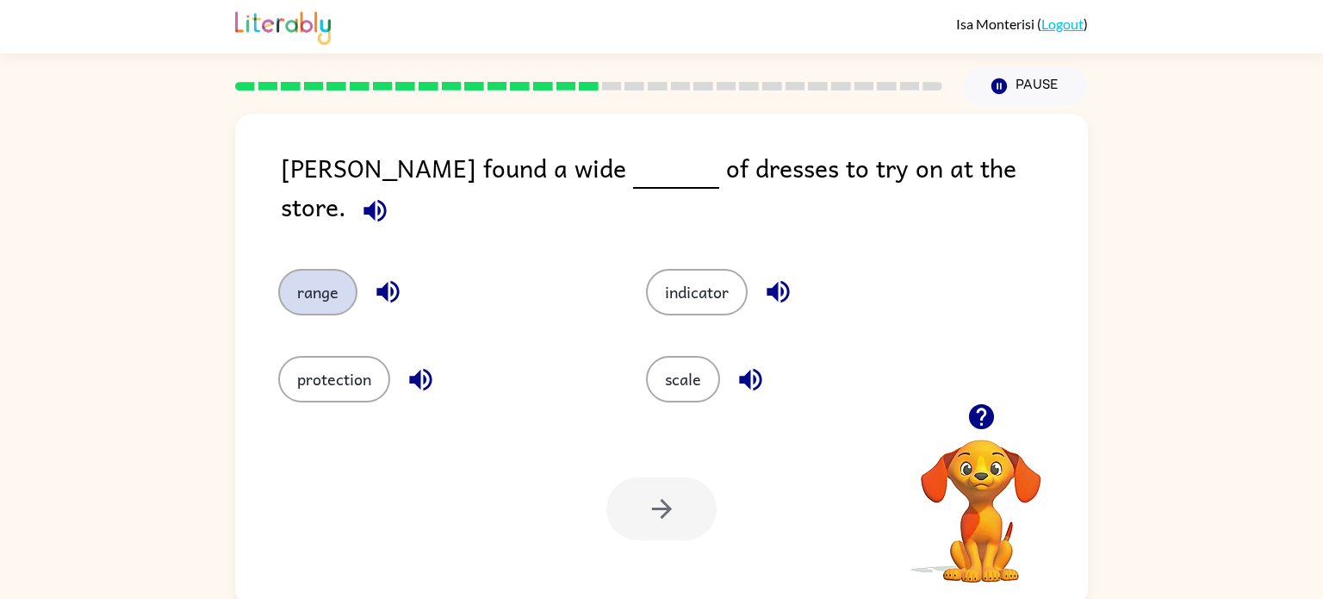
click at [320, 283] on button "range" at bounding box center [317, 292] width 79 height 47
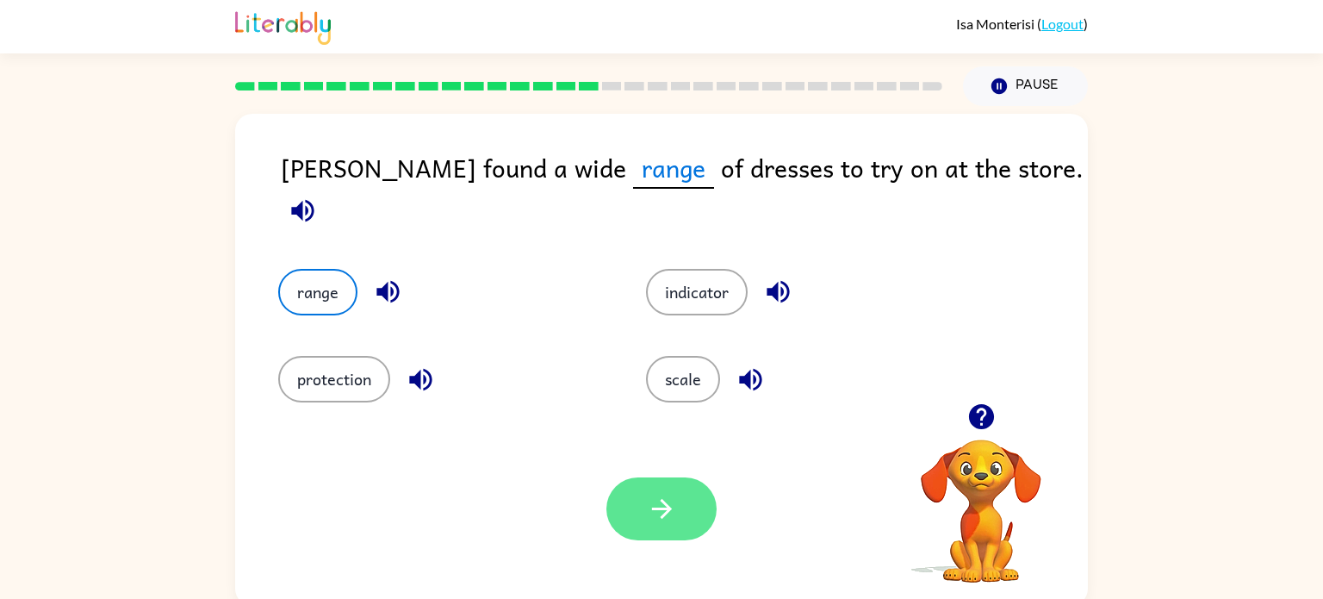
click at [615, 512] on button "button" at bounding box center [661, 508] width 110 height 63
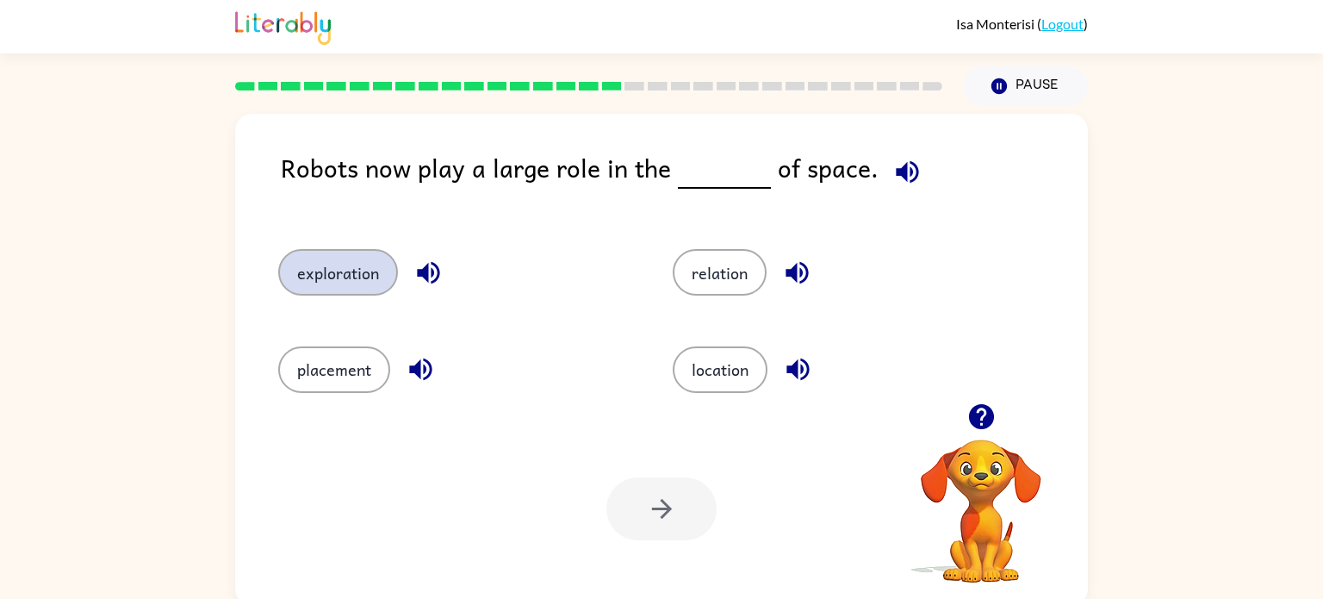
click at [349, 271] on button "exploration" at bounding box center [338, 272] width 120 height 47
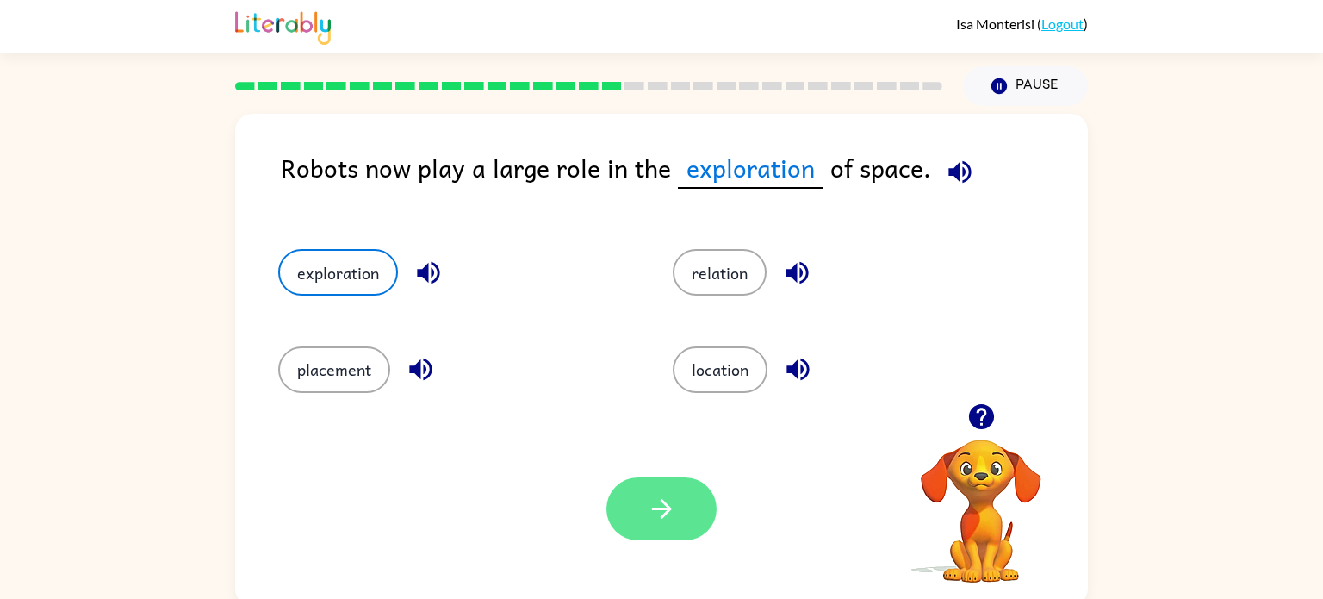
click at [692, 511] on button "button" at bounding box center [661, 508] width 110 height 63
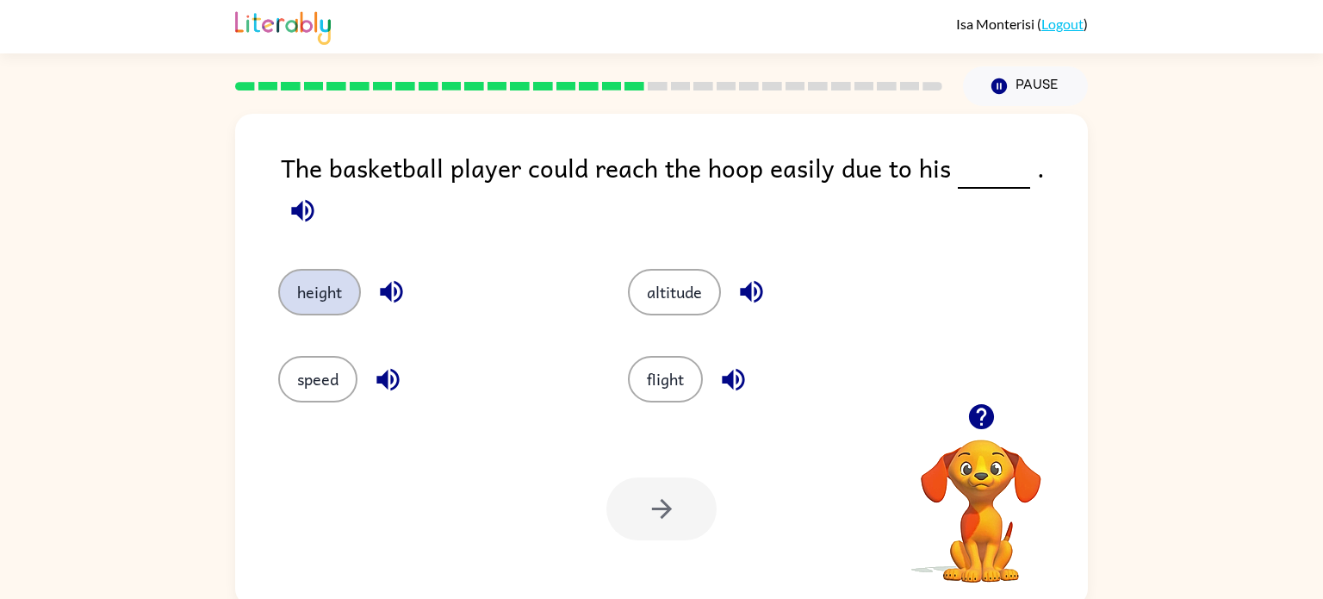
click at [328, 270] on button "height" at bounding box center [319, 292] width 83 height 47
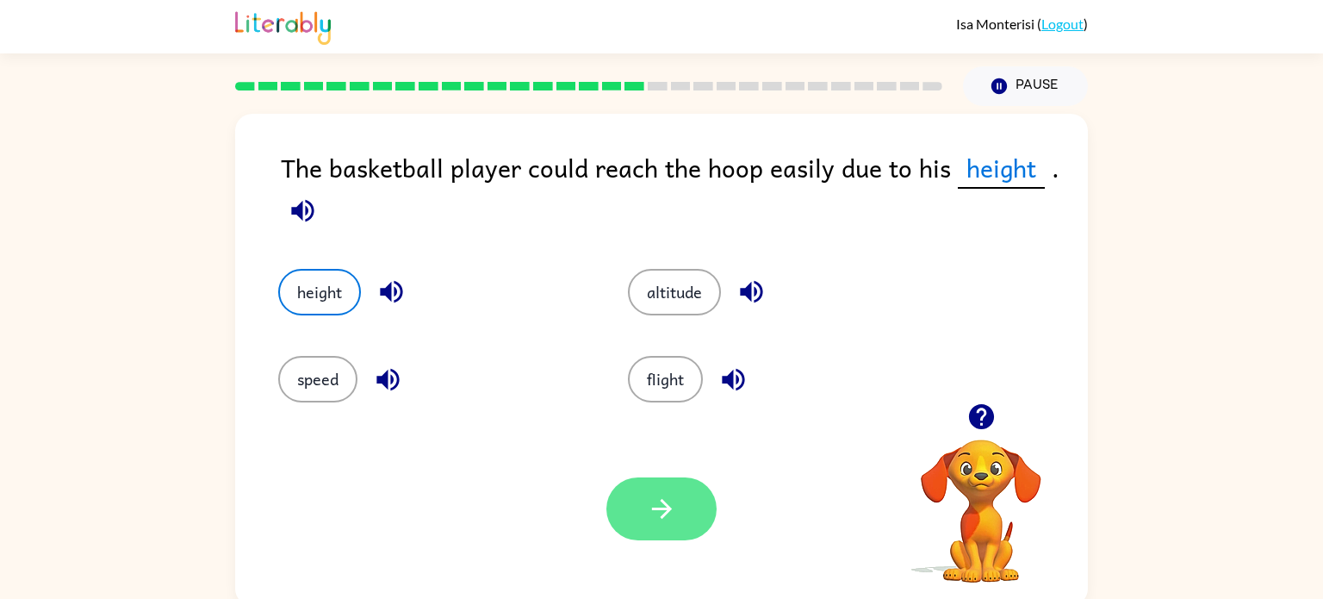
click at [657, 510] on icon "button" at bounding box center [662, 508] width 30 height 30
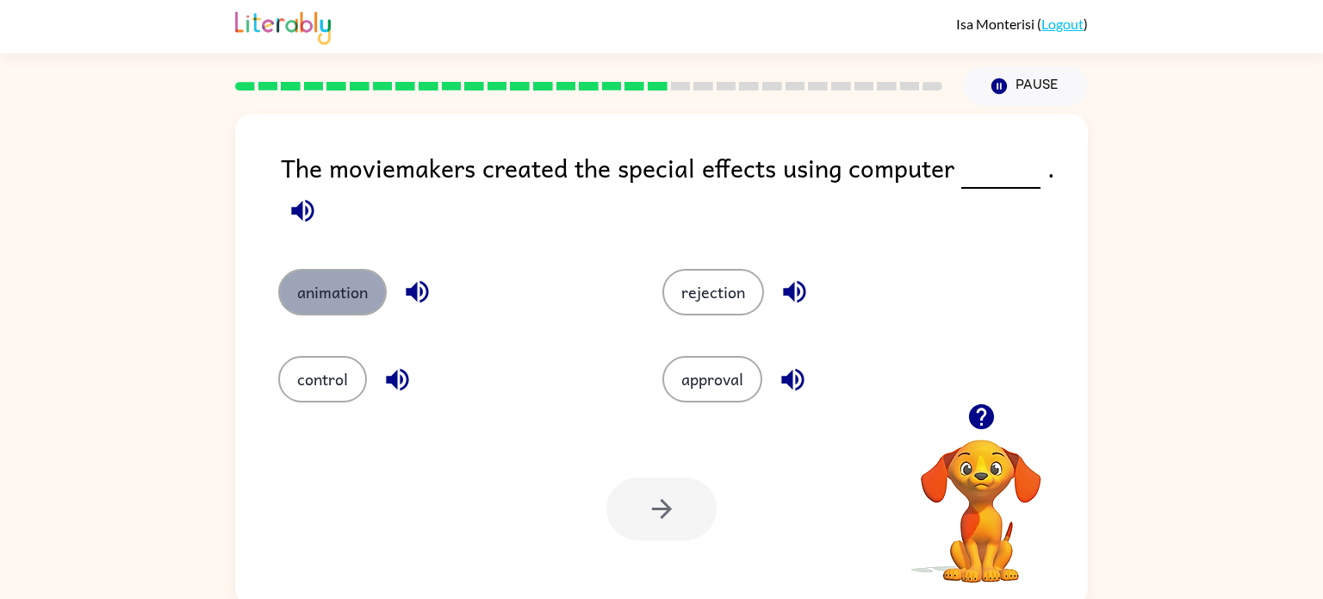
click at [323, 282] on button "animation" at bounding box center [332, 292] width 109 height 47
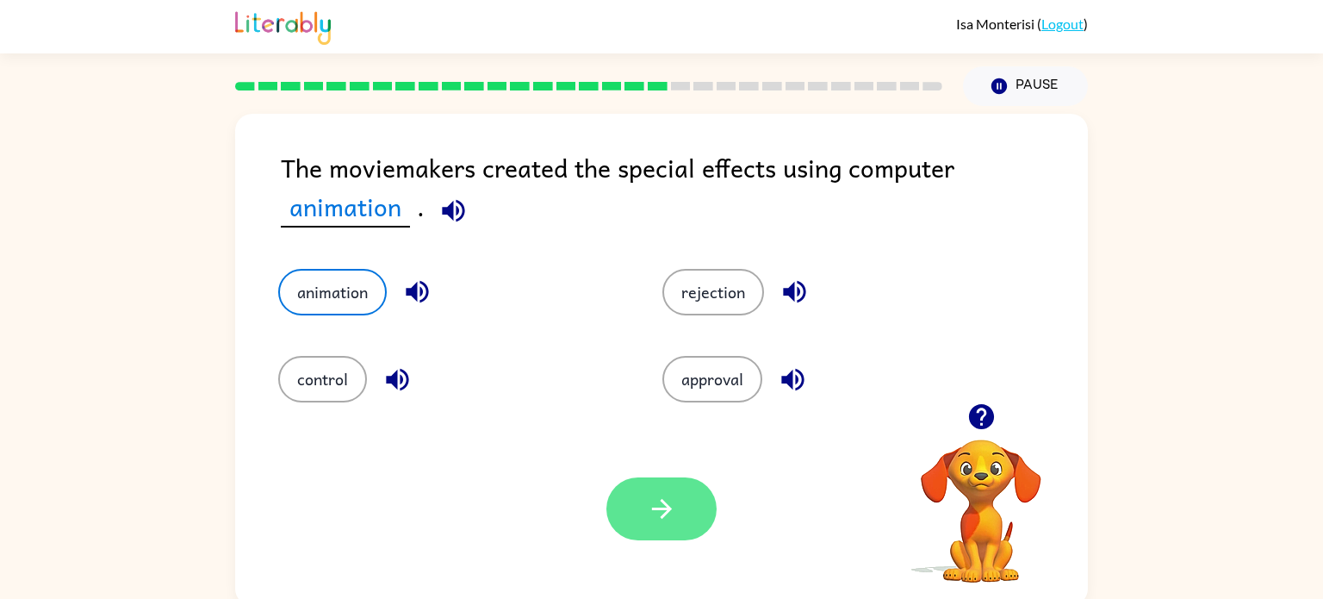
click at [649, 504] on icon "button" at bounding box center [662, 508] width 30 height 30
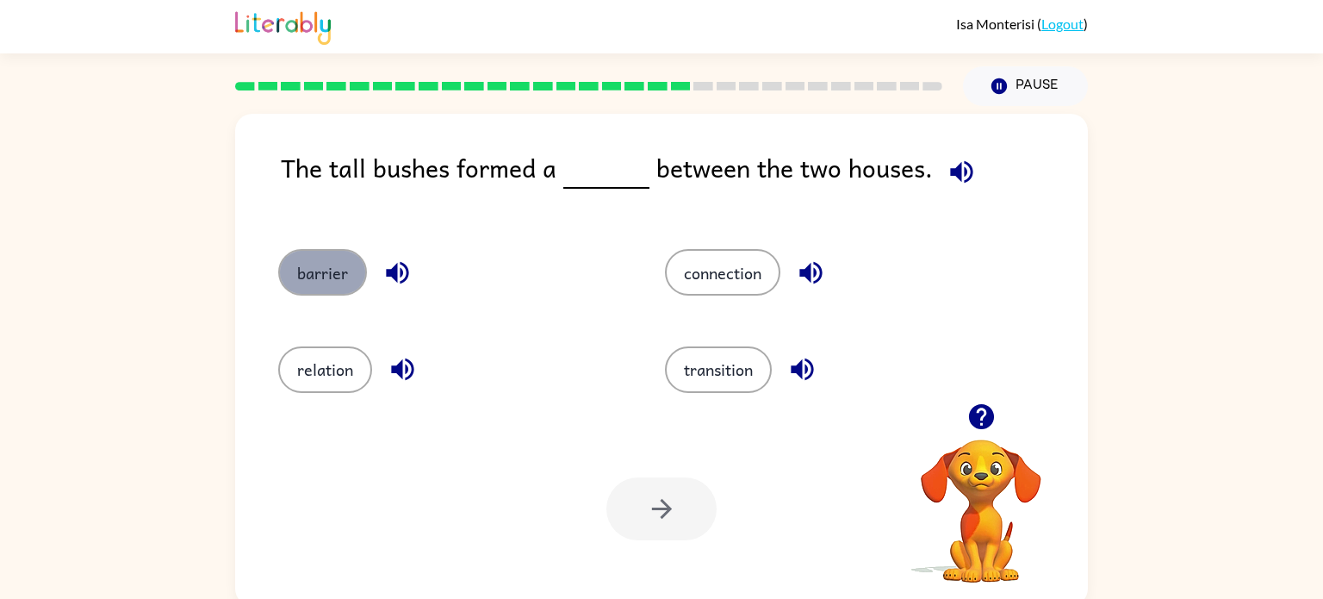
click at [349, 264] on button "barrier" at bounding box center [322, 272] width 89 height 47
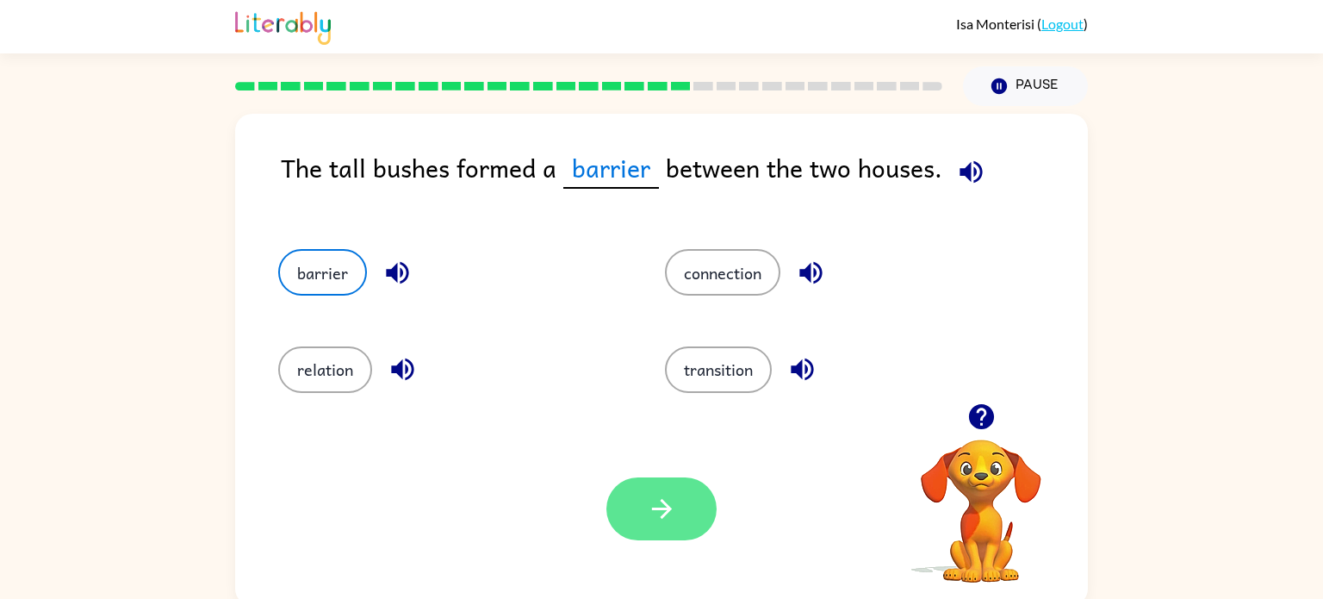
click at [636, 495] on button "button" at bounding box center [661, 508] width 110 height 63
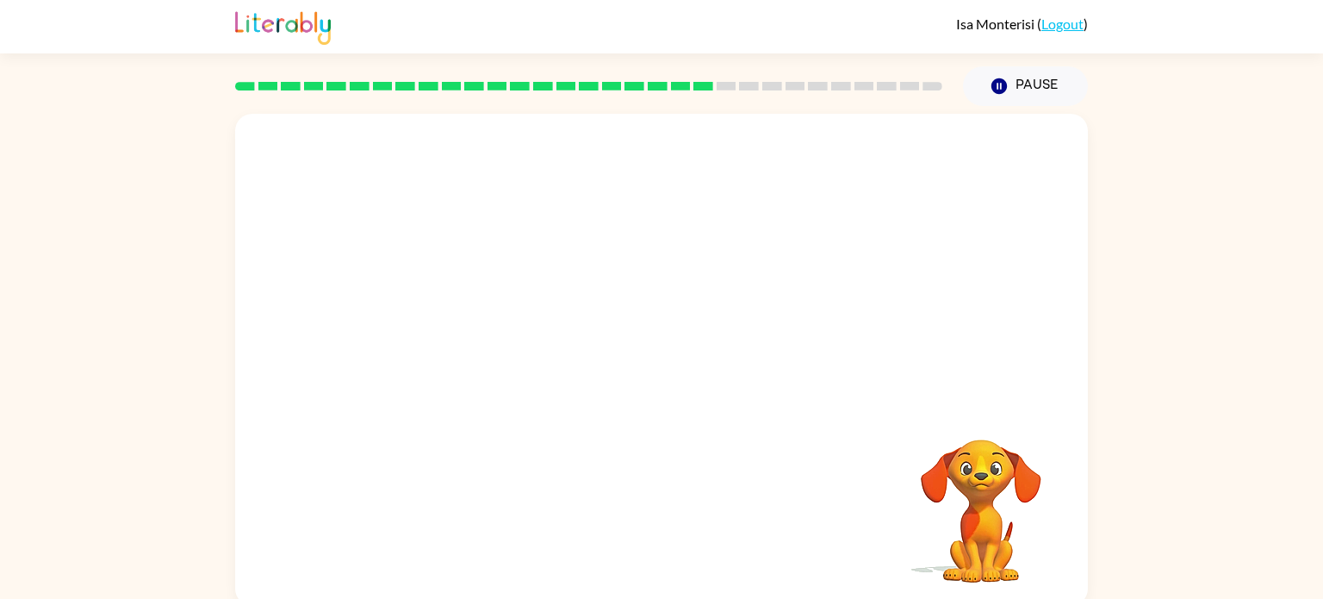
click at [505, 347] on video "Your browser must support playing .mp4 files to use Literably. Please try using…" at bounding box center [661, 258] width 853 height 289
click at [509, 342] on video "Your browser must support playing .mp4 files to use Literably. Please try using…" at bounding box center [661, 258] width 853 height 289
click at [656, 361] on icon "button" at bounding box center [662, 368] width 30 height 30
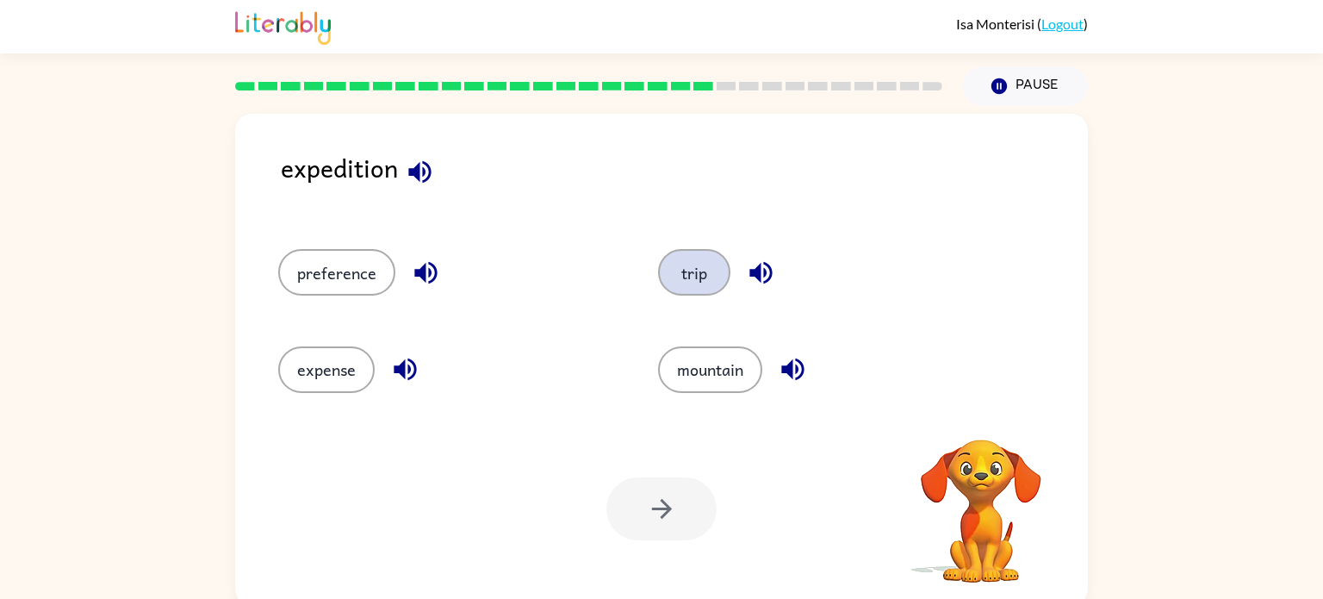
click at [689, 268] on button "trip" at bounding box center [694, 272] width 72 height 47
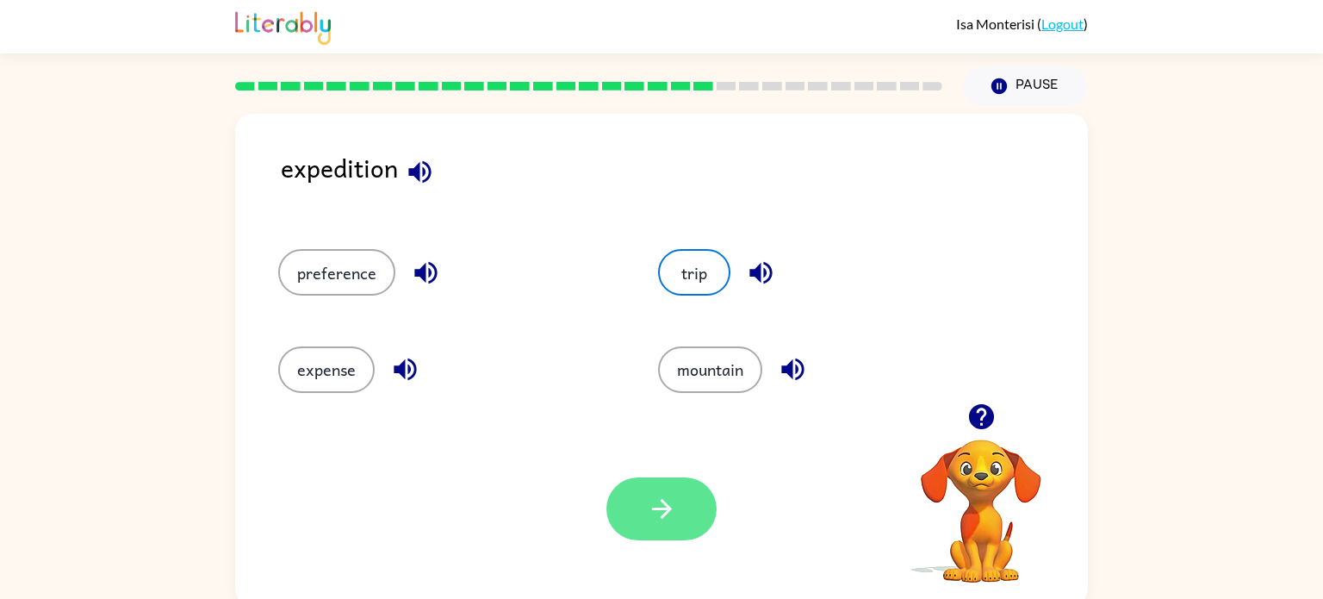
click at [663, 496] on icon "button" at bounding box center [662, 508] width 30 height 30
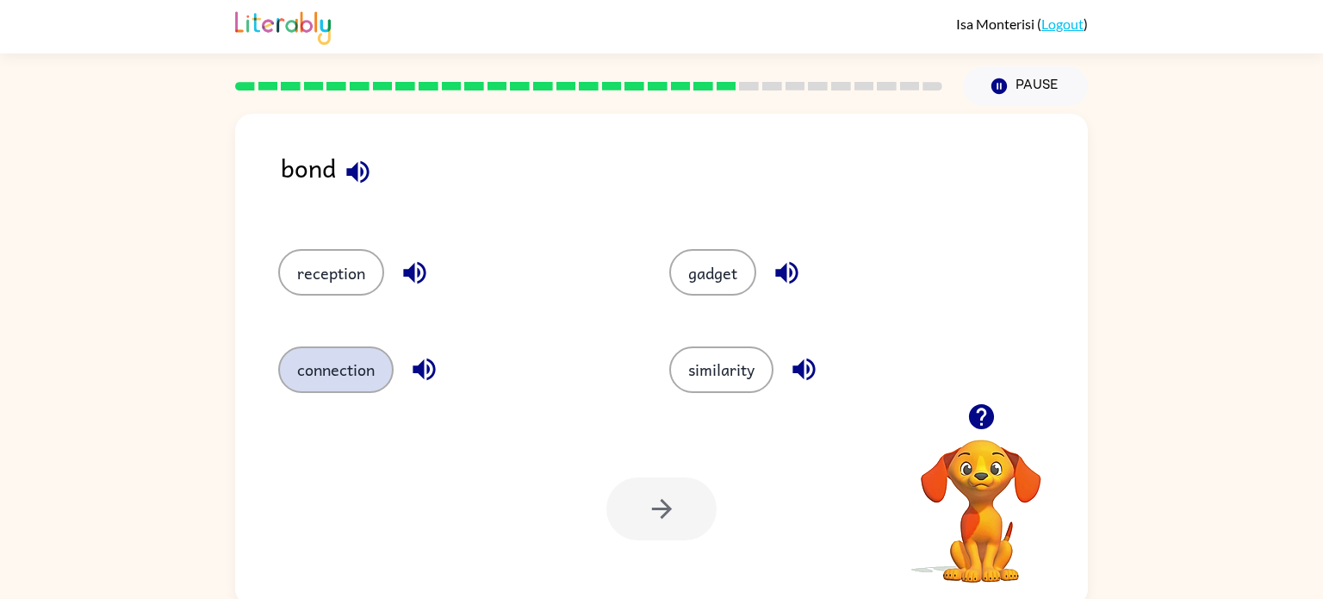
click at [365, 376] on button "connection" at bounding box center [335, 369] width 115 height 47
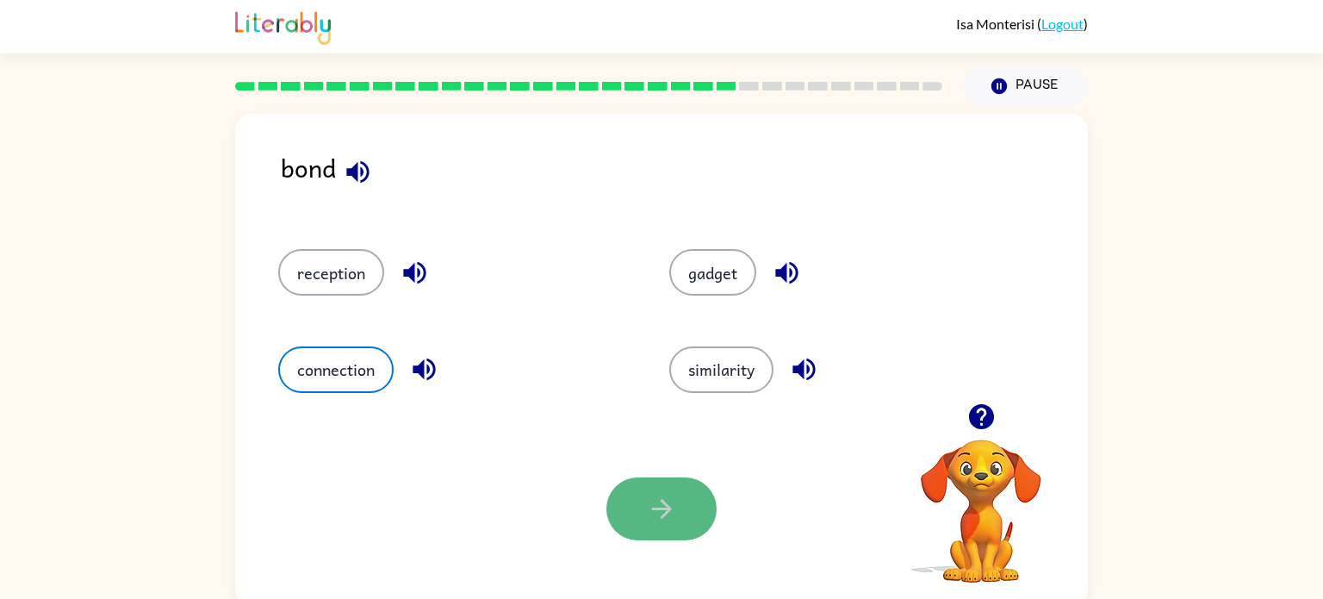
click at [680, 516] on button "button" at bounding box center [661, 508] width 110 height 63
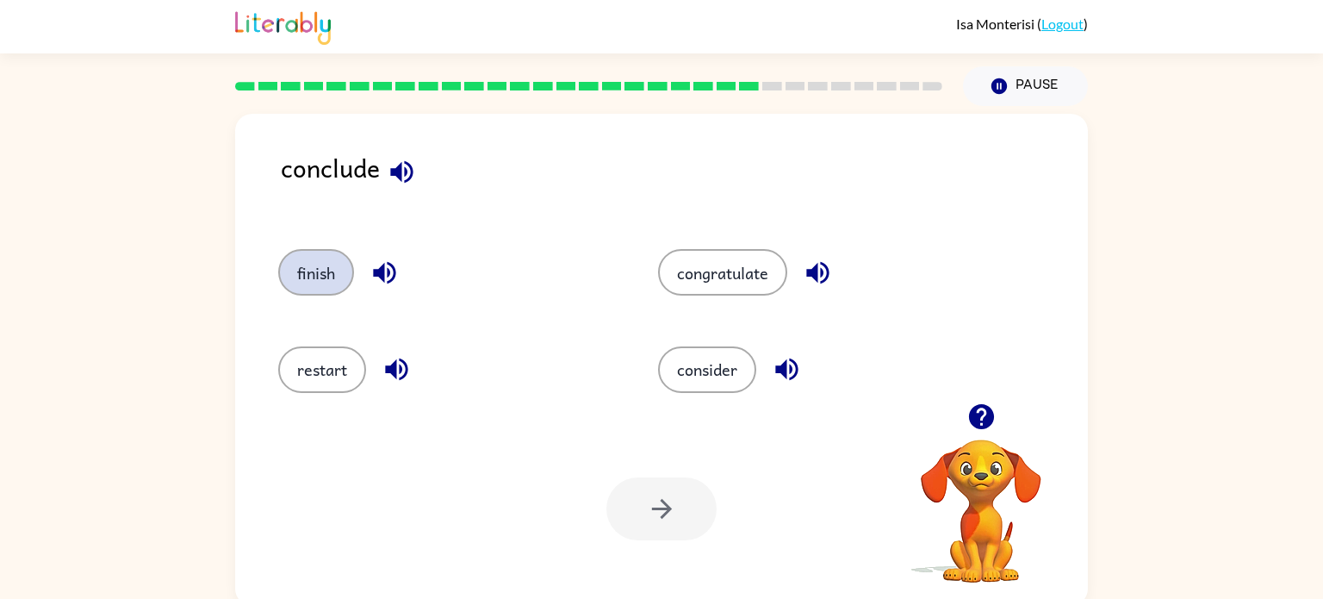
click at [300, 258] on button "finish" at bounding box center [316, 272] width 76 height 47
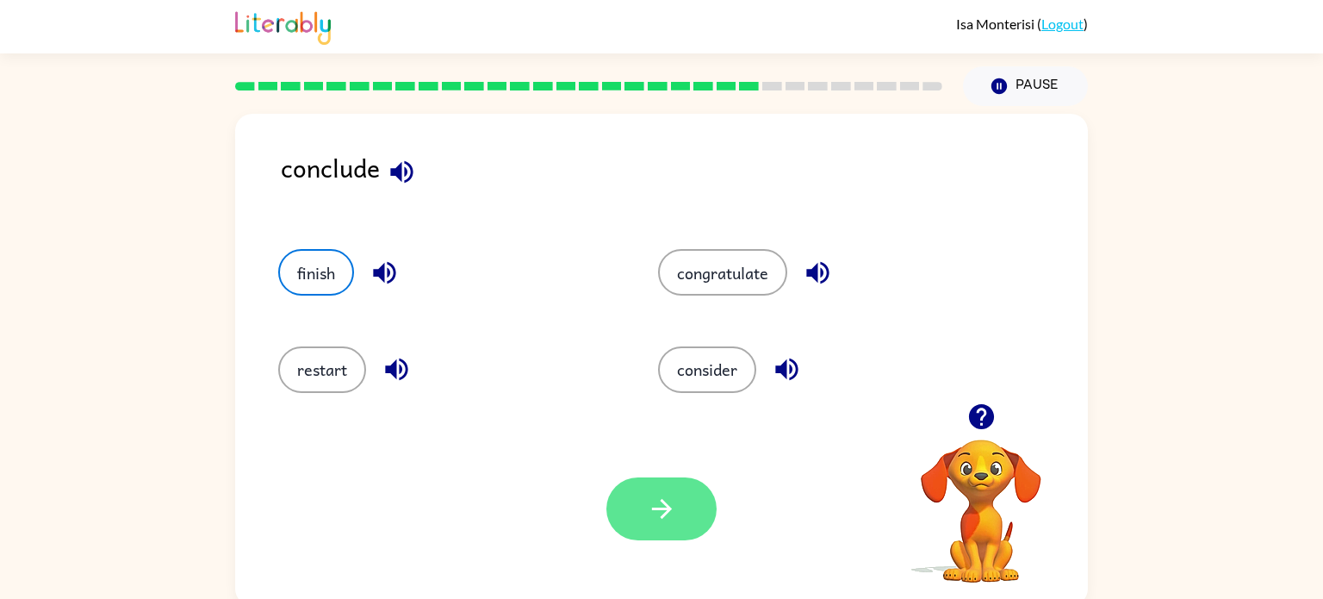
click at [642, 515] on button "button" at bounding box center [661, 508] width 110 height 63
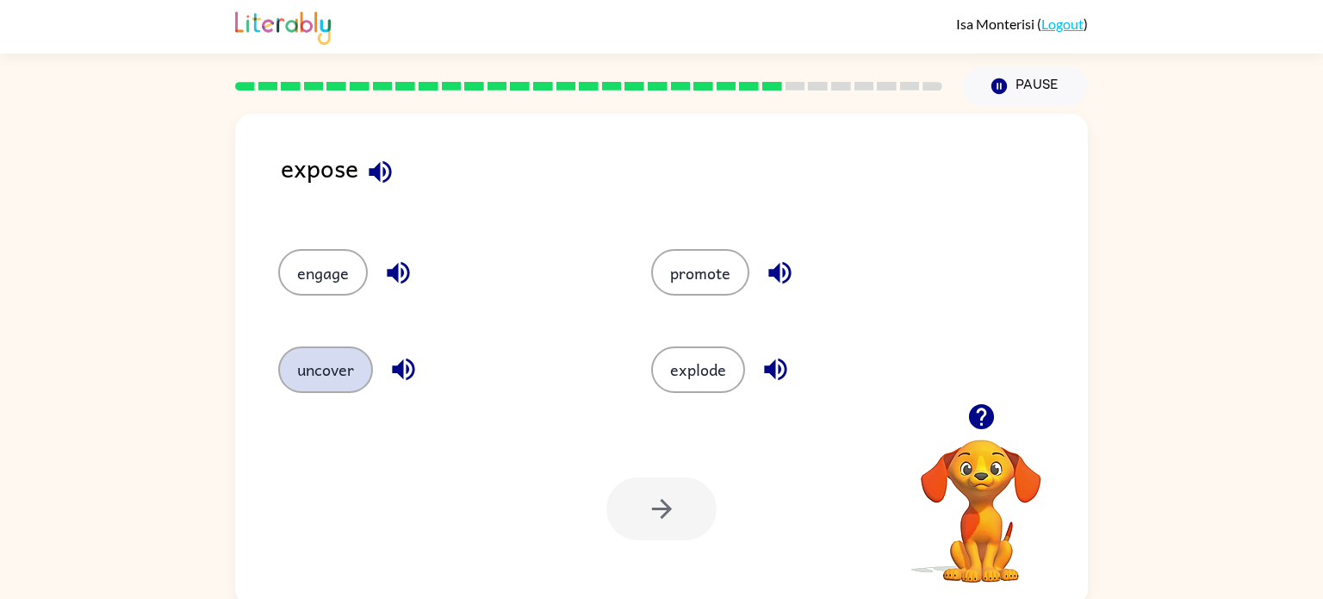
click at [326, 366] on button "uncover" at bounding box center [325, 369] width 95 height 47
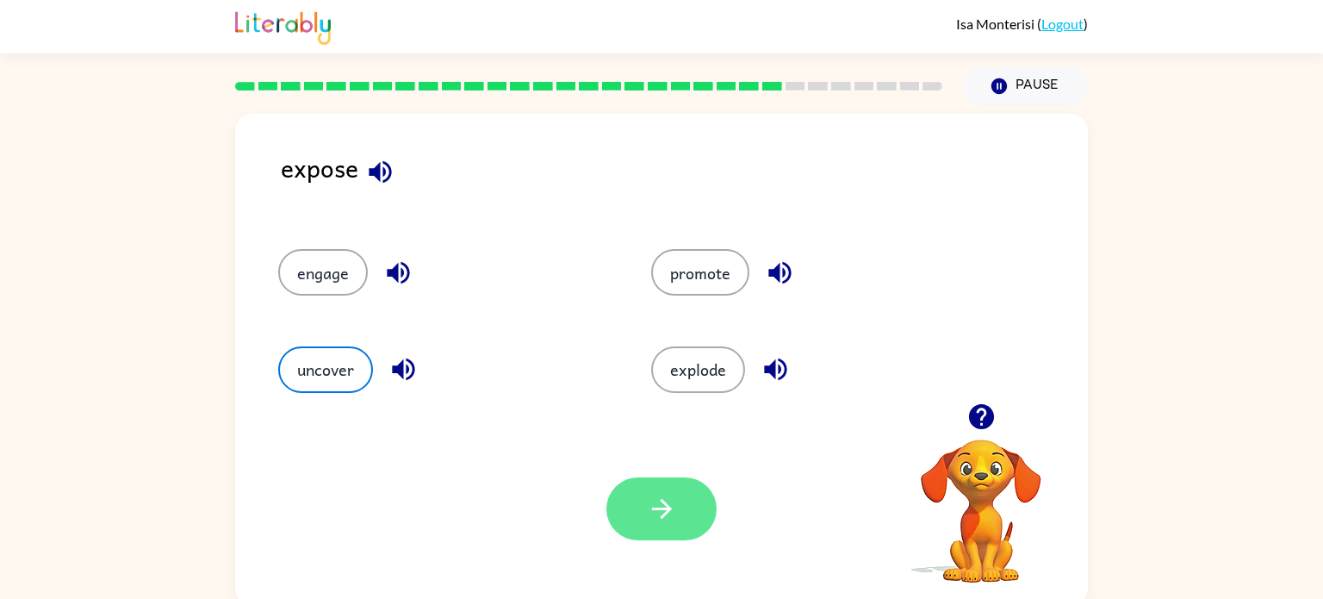
click at [633, 508] on button "button" at bounding box center [661, 508] width 110 height 63
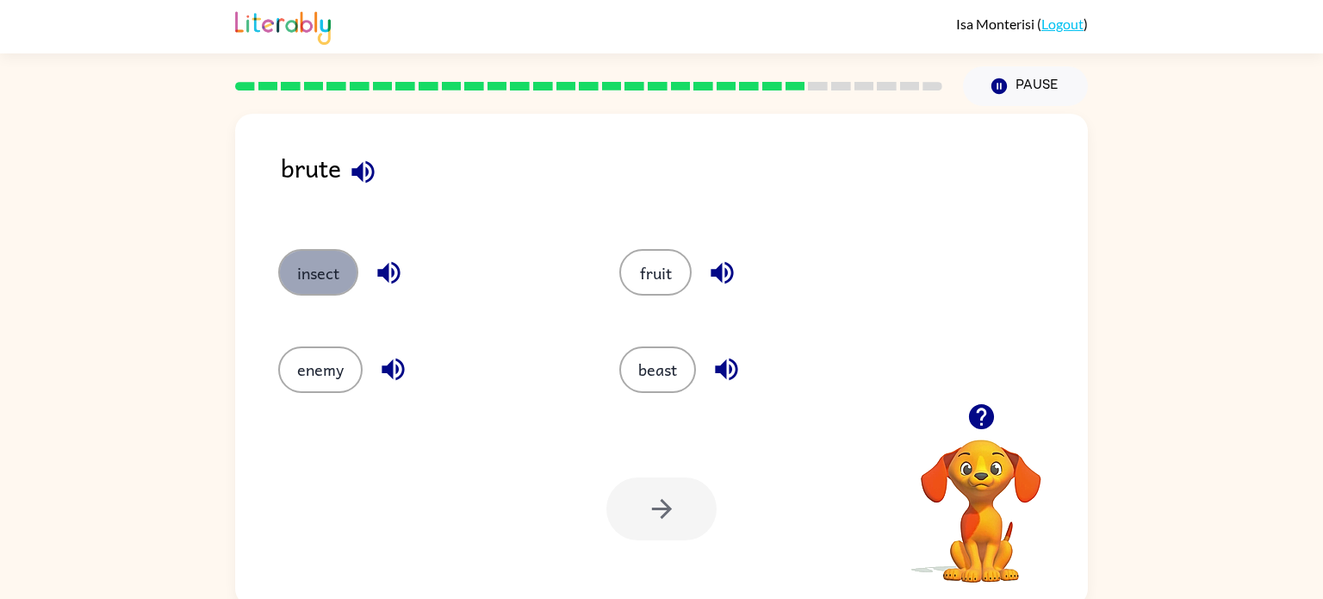
click at [319, 264] on button "insect" at bounding box center [318, 272] width 80 height 47
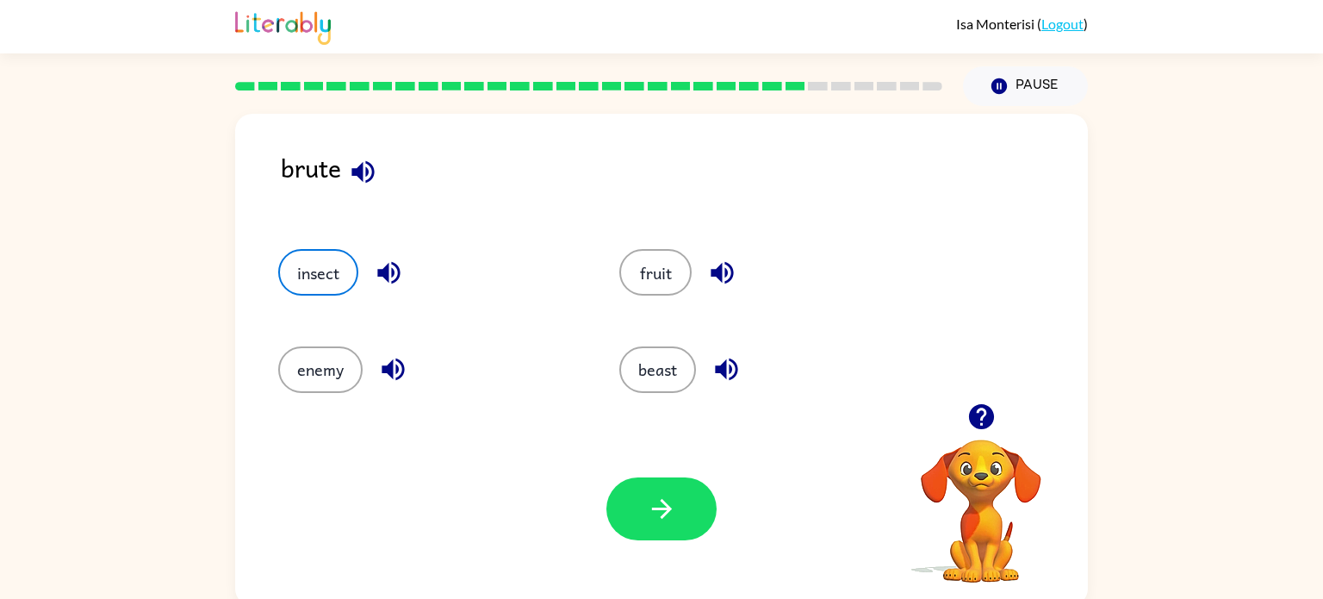
click at [979, 414] on icon "button" at bounding box center [980, 416] width 25 height 25
click at [642, 500] on button "button" at bounding box center [661, 508] width 110 height 63
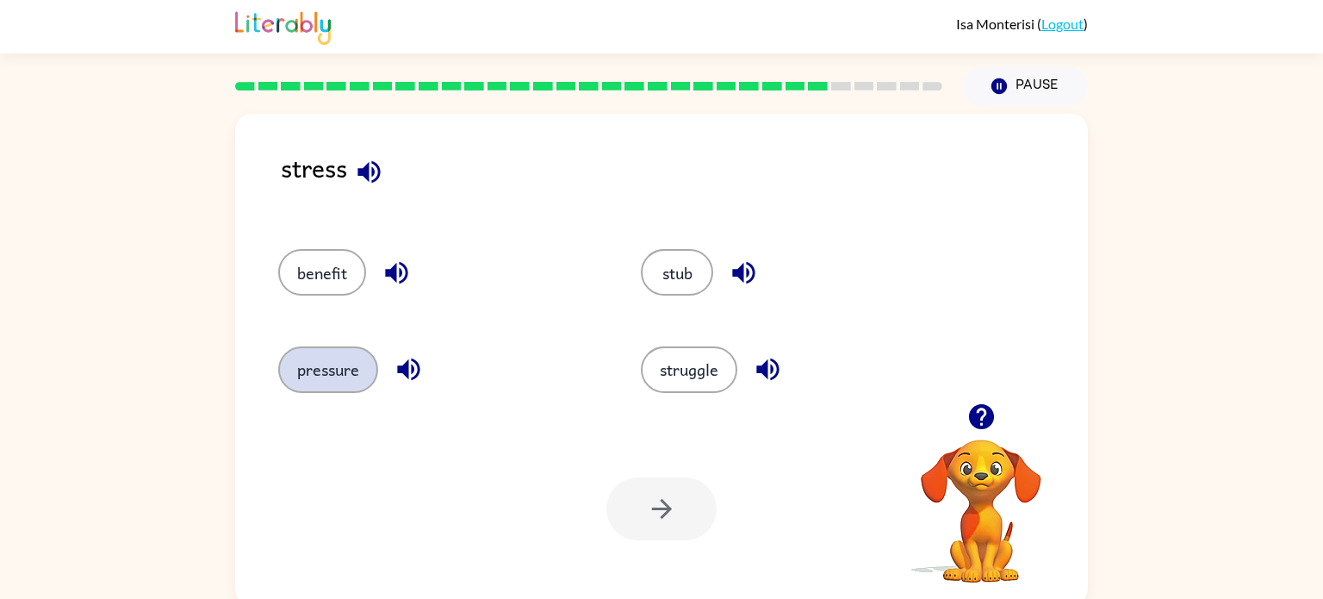
click at [351, 380] on button "pressure" at bounding box center [328, 369] width 100 height 47
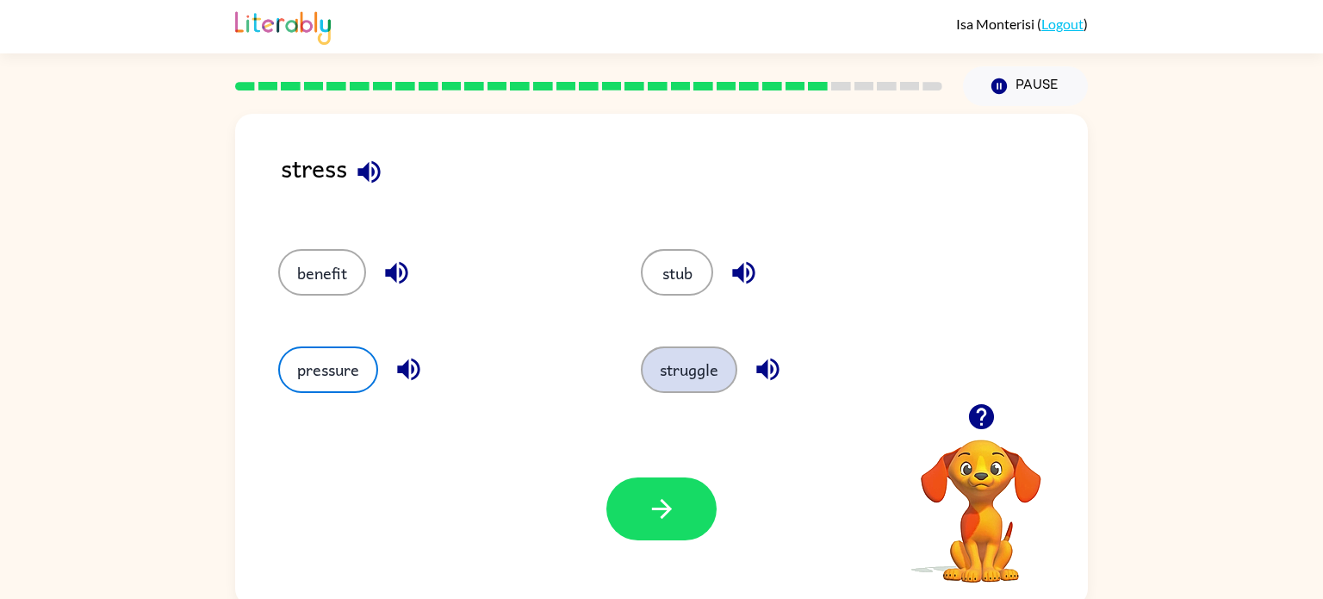
click at [661, 377] on button "struggle" at bounding box center [689, 369] width 96 height 47
click at [339, 363] on button "pressure" at bounding box center [328, 369] width 100 height 47
click at [672, 379] on button "struggle" at bounding box center [689, 369] width 96 height 47
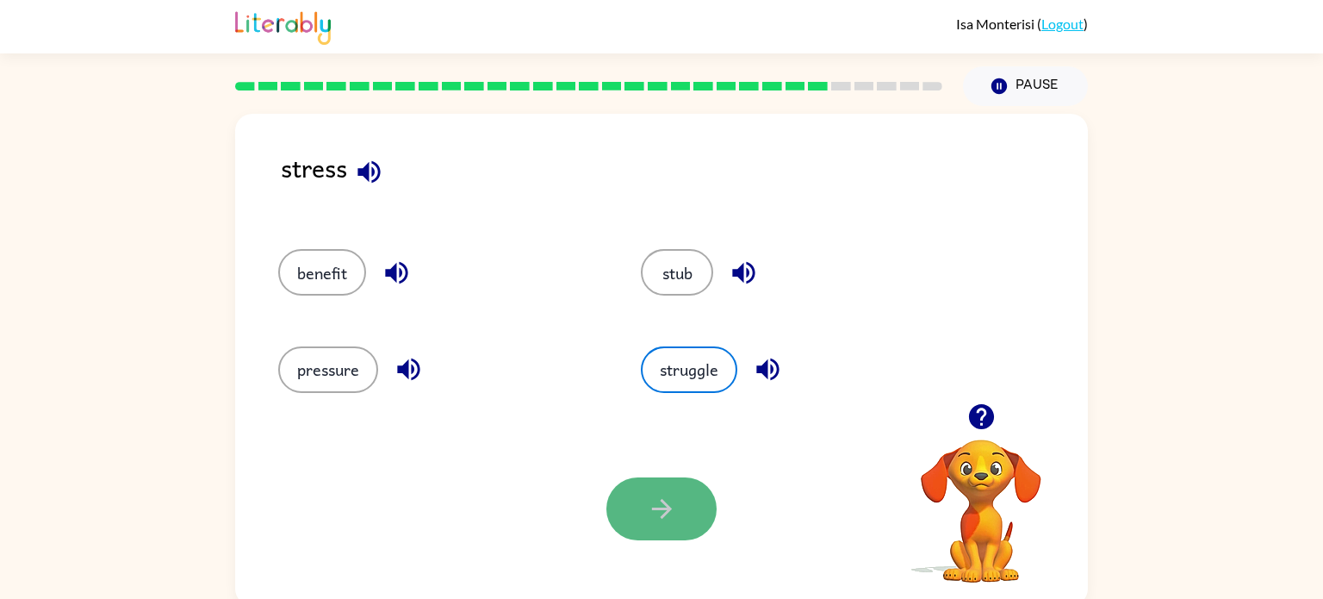
click at [688, 533] on button "button" at bounding box center [661, 508] width 110 height 63
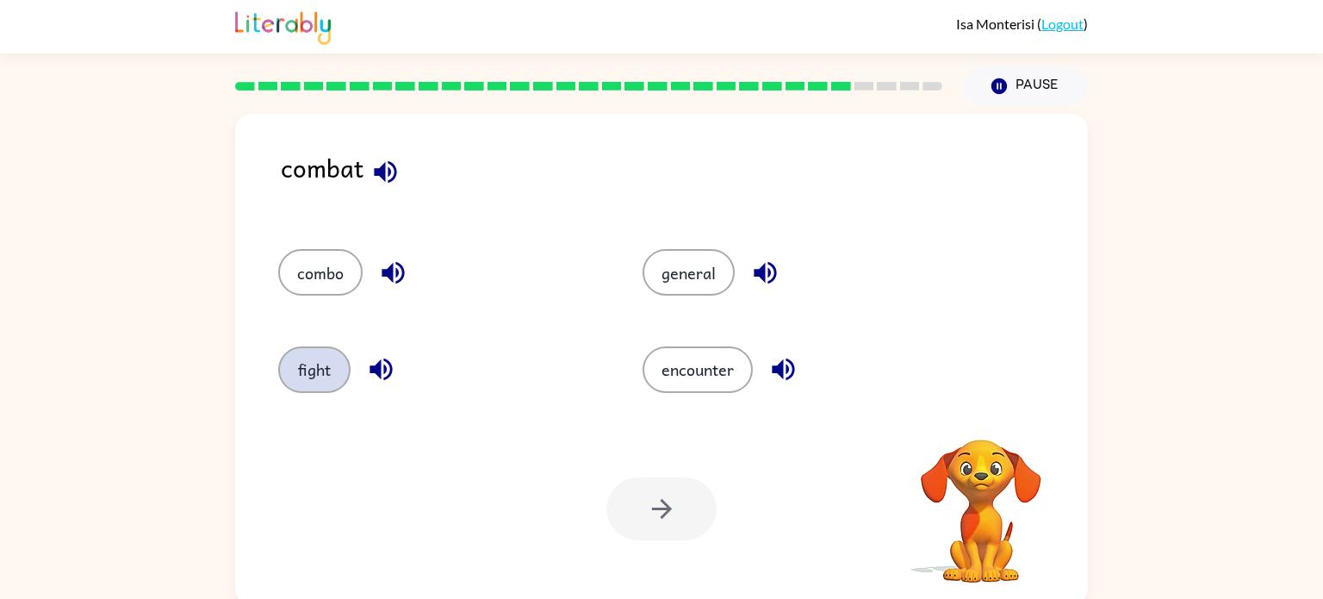
click at [306, 370] on button "fight" at bounding box center [314, 369] width 72 height 47
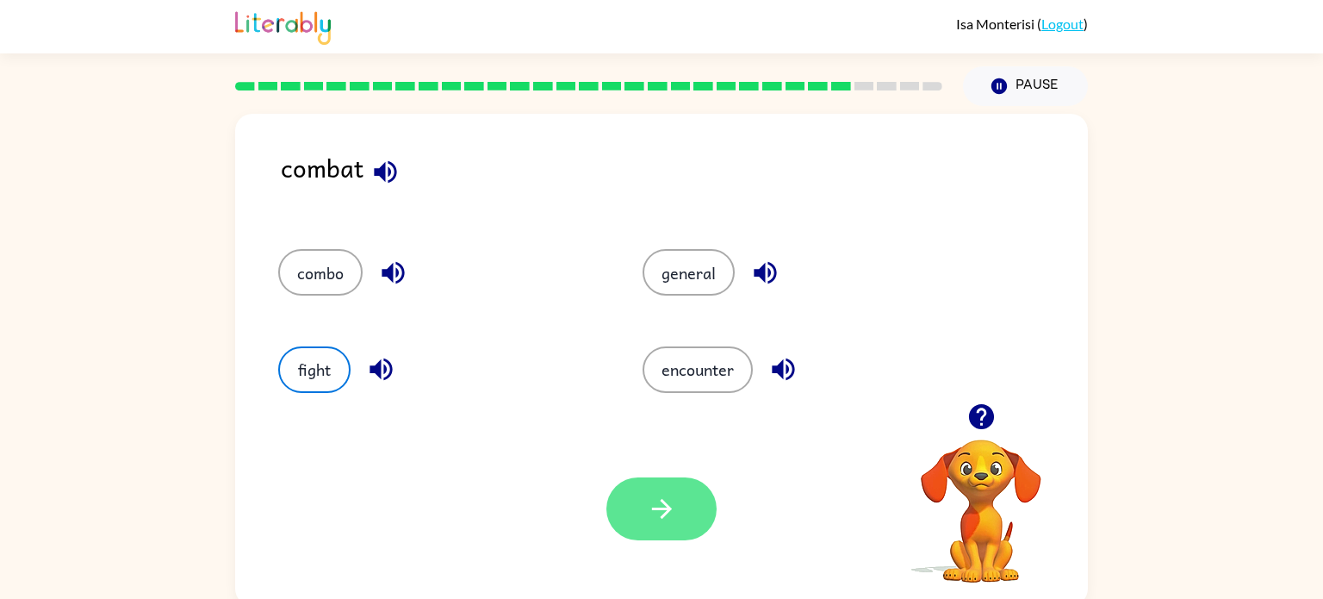
click at [639, 504] on button "button" at bounding box center [661, 508] width 110 height 63
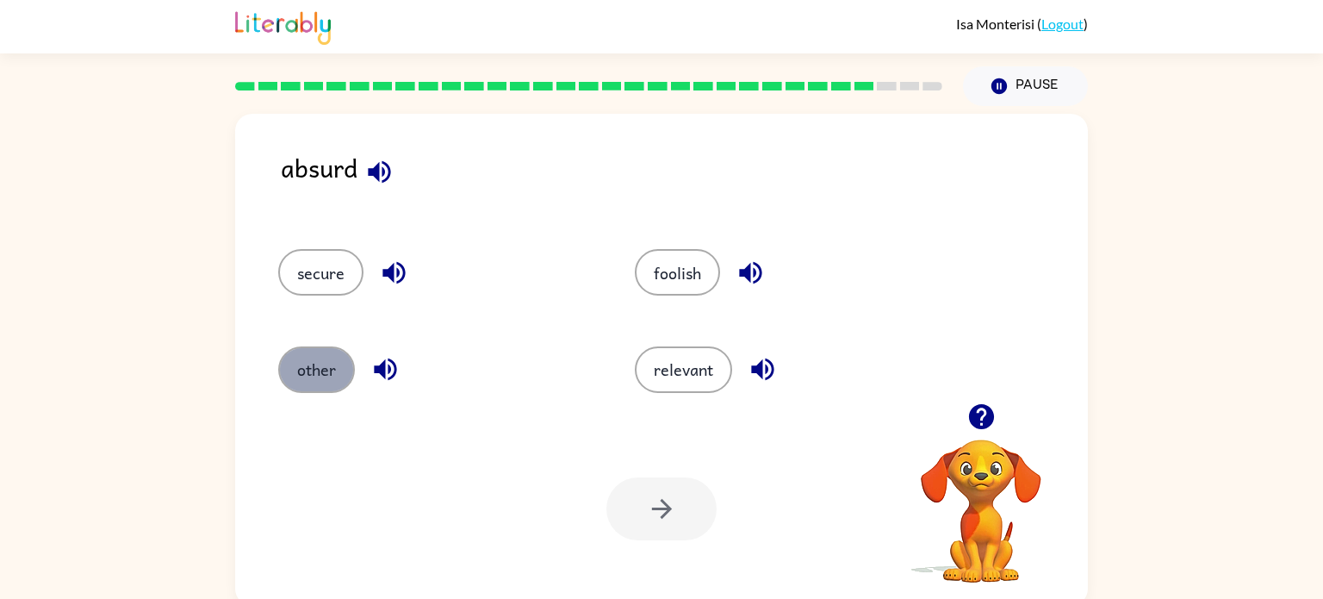
click at [312, 381] on button "other" at bounding box center [316, 369] width 77 height 47
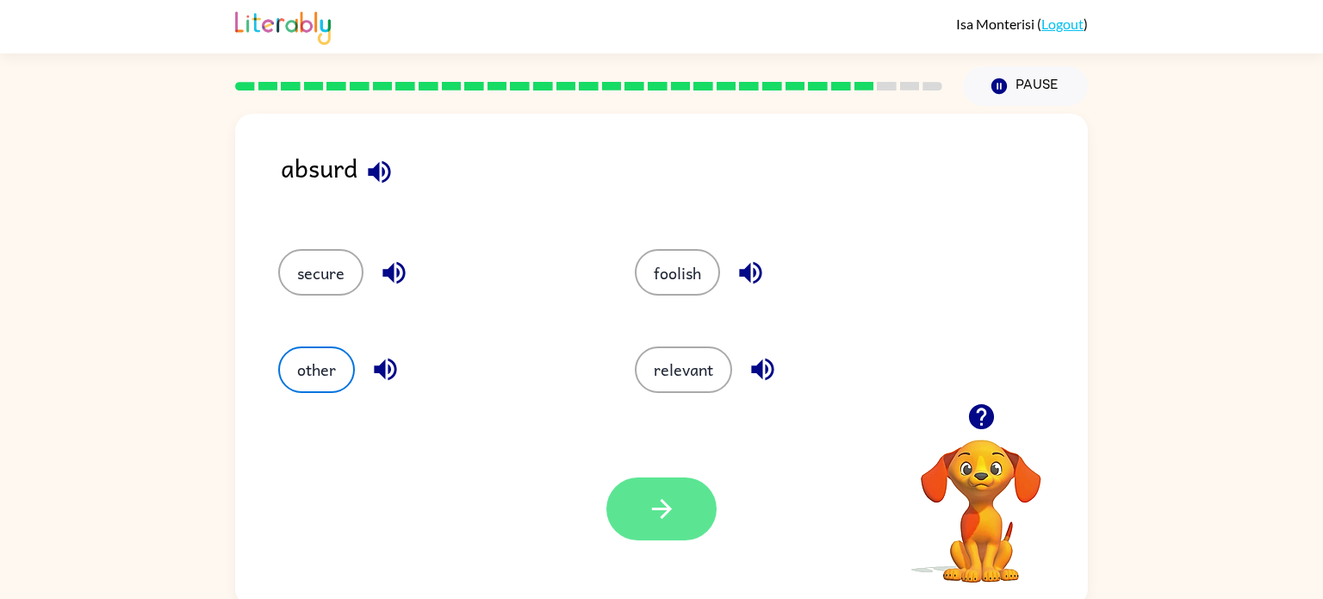
click at [665, 502] on icon "button" at bounding box center [662, 508] width 30 height 30
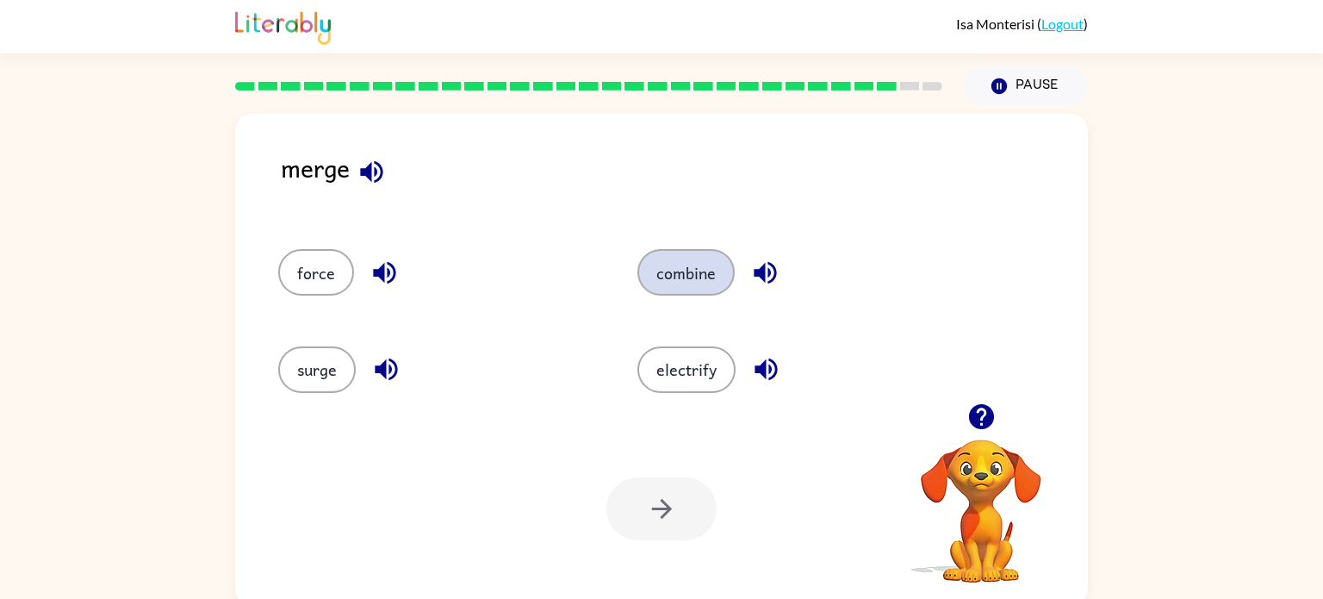
click at [700, 265] on button "combine" at bounding box center [685, 272] width 97 height 47
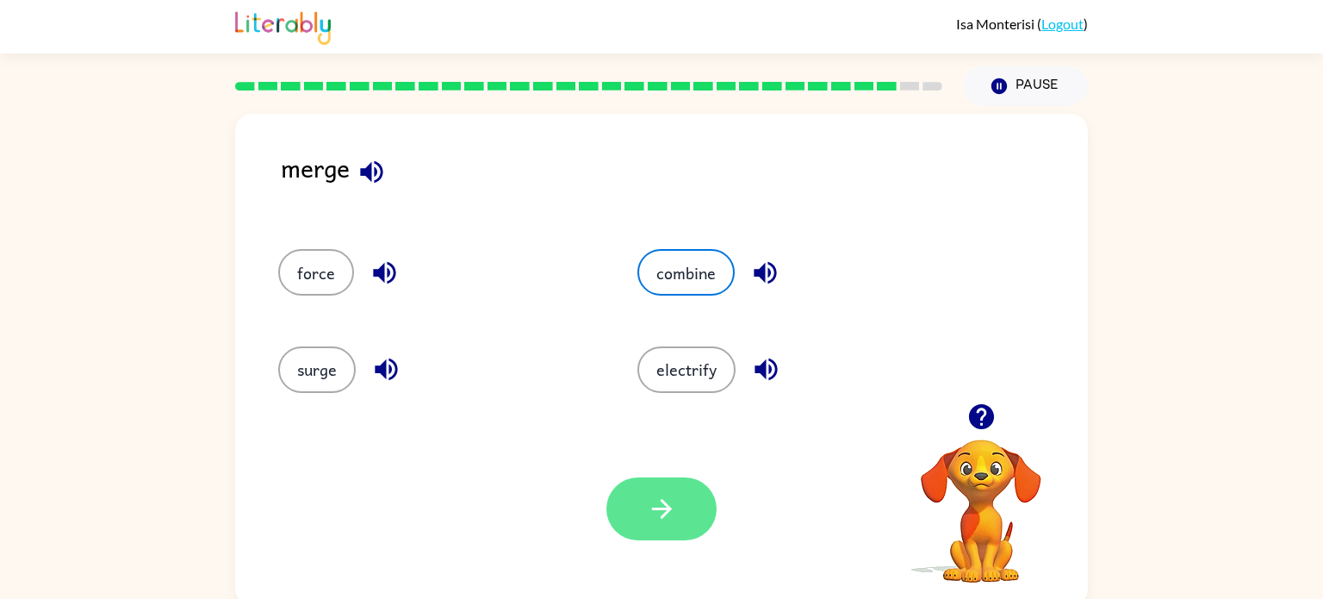
click at [640, 518] on button "button" at bounding box center [661, 508] width 110 height 63
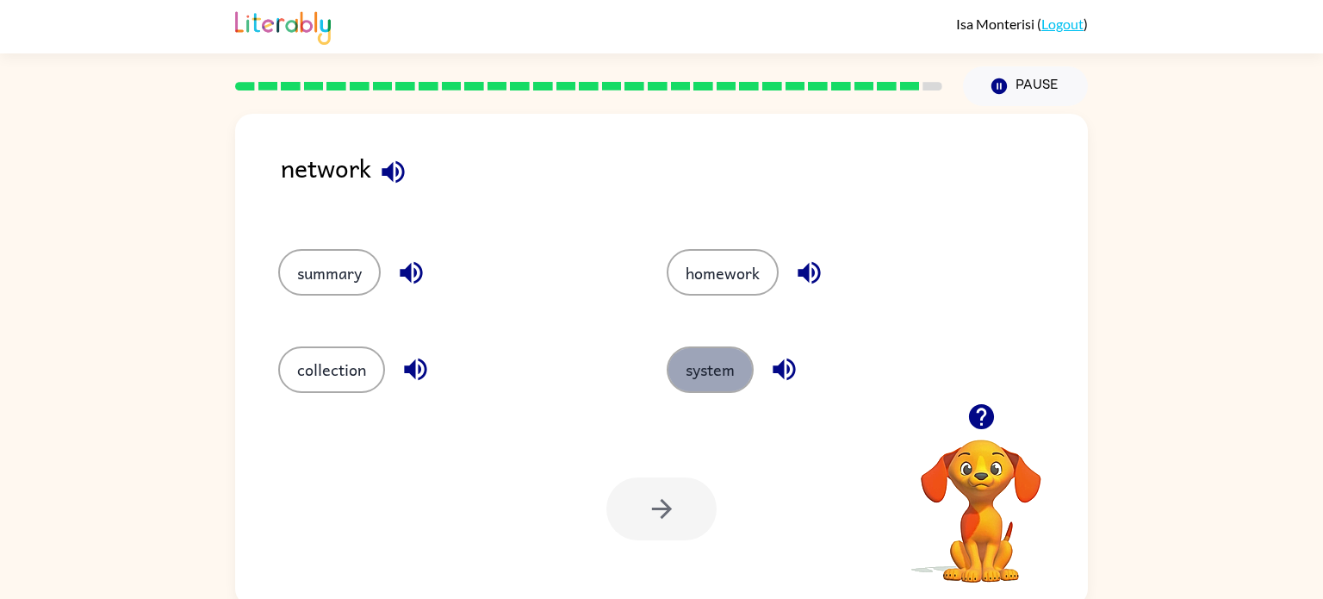
click at [690, 369] on button "system" at bounding box center [710, 369] width 87 height 47
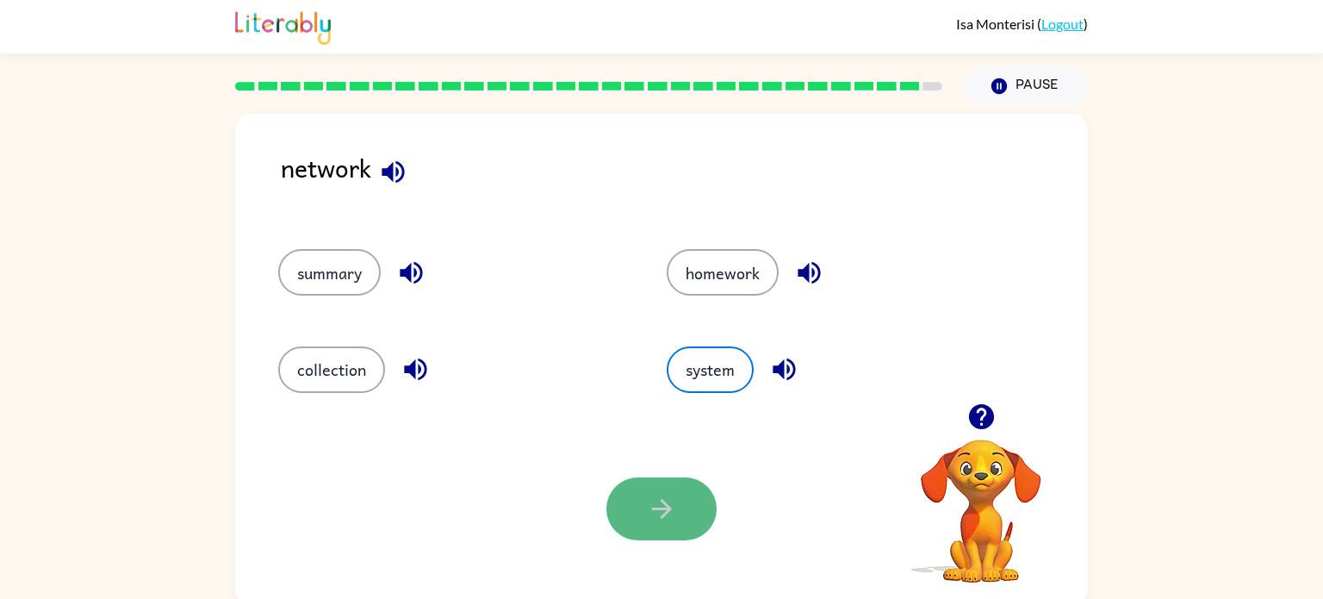
click at [686, 504] on button "button" at bounding box center [661, 508] width 110 height 63
